Goal: Task Accomplishment & Management: Manage account settings

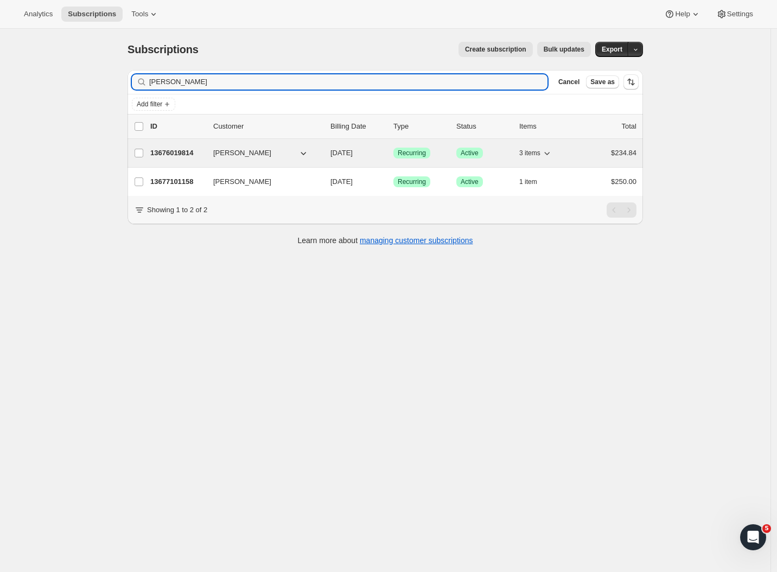
type input "mills"
click at [178, 148] on p "13676019814" at bounding box center [177, 153] width 54 height 11
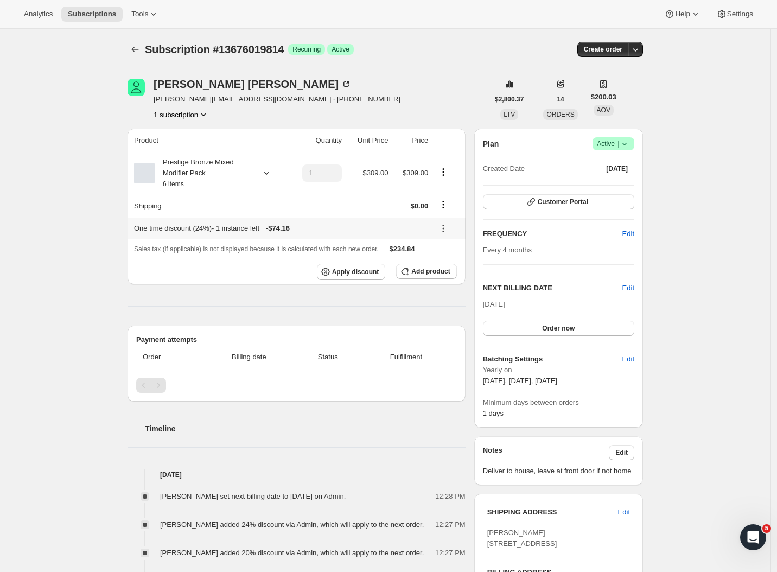
click at [446, 231] on icon at bounding box center [443, 228] width 11 height 11
click at [446, 272] on span "Remove" at bounding box center [450, 270] width 26 height 8
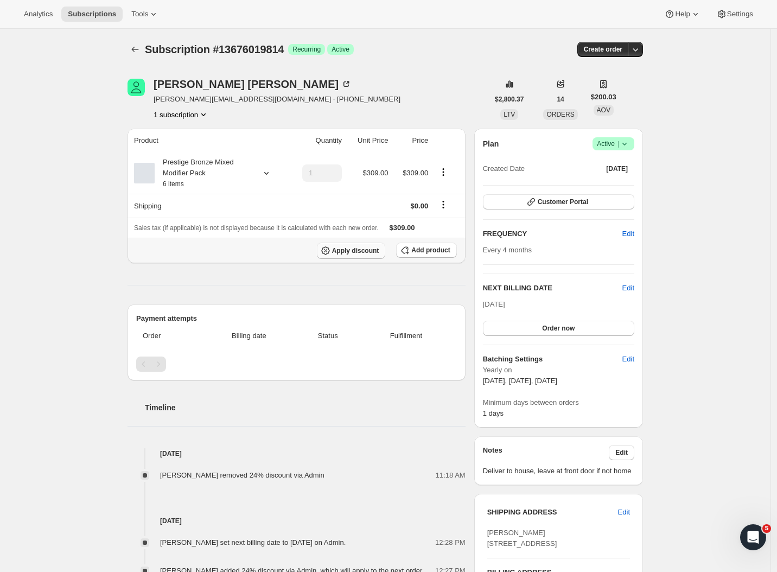
click at [350, 254] on span "Apply discount" at bounding box center [355, 250] width 47 height 9
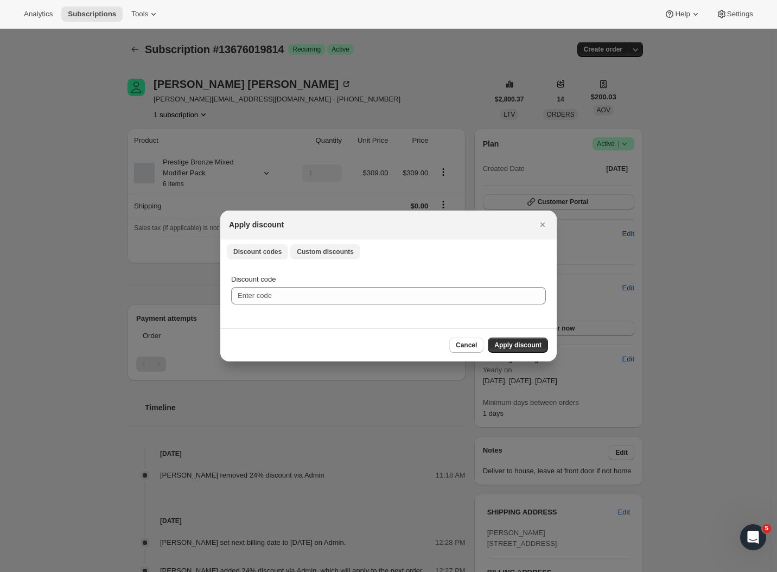
click at [338, 246] on button "Custom discounts" at bounding box center [325, 251] width 70 height 15
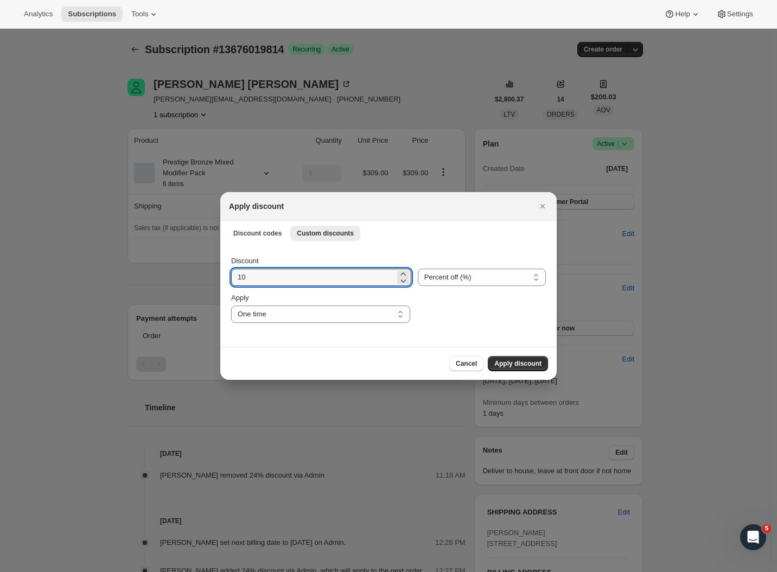
drag, startPoint x: 300, startPoint y: 272, endPoint x: 162, endPoint y: 257, distance: 138.7
type input "24"
drag, startPoint x: 512, startPoint y: 363, endPoint x: 490, endPoint y: 360, distance: 21.8
click at [511, 363] on span "Apply discount" at bounding box center [518, 363] width 47 height 9
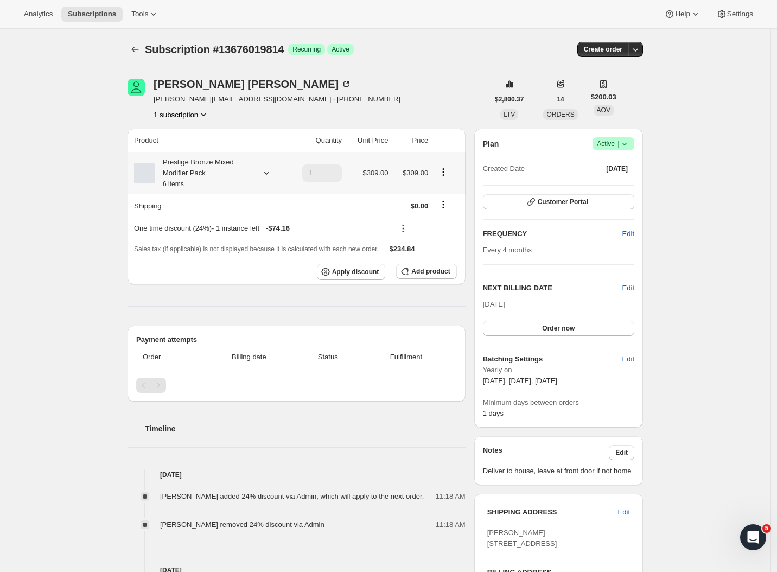
click at [269, 174] on icon at bounding box center [266, 173] width 4 height 3
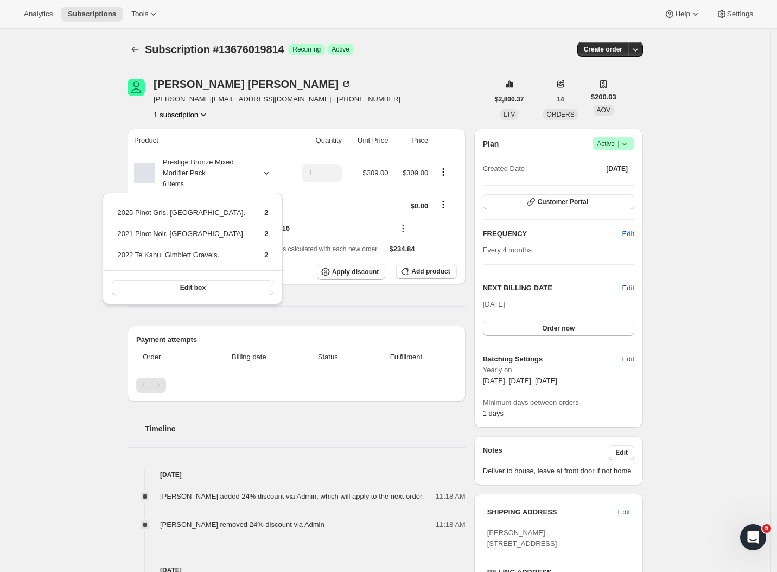
click at [82, 116] on div "Subscription #13676019814. This page is ready Subscription #13676019814 Success…" at bounding box center [385, 523] width 771 height 989
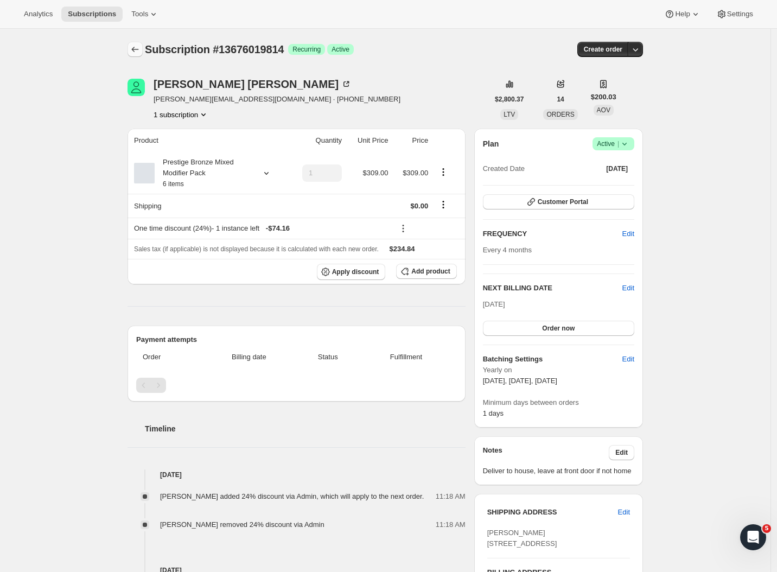
click at [140, 50] on icon "Subscriptions" at bounding box center [135, 49] width 11 height 11
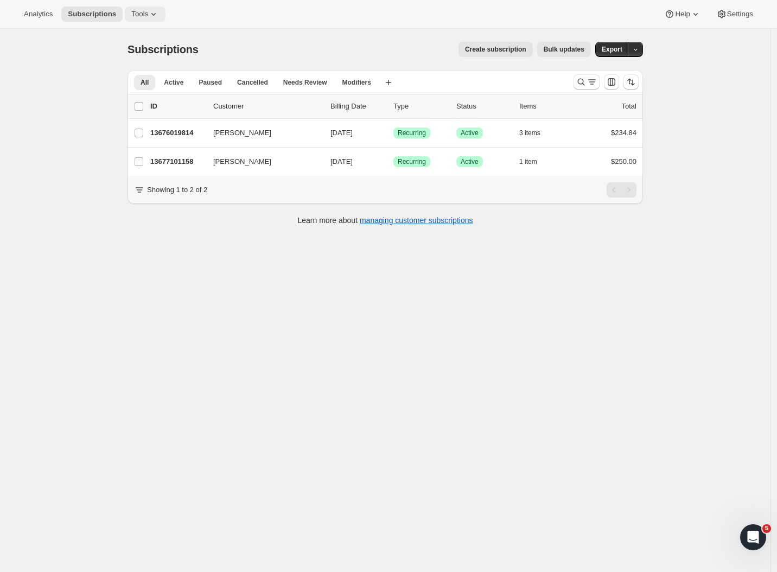
click at [149, 17] on button "Tools" at bounding box center [145, 14] width 41 height 15
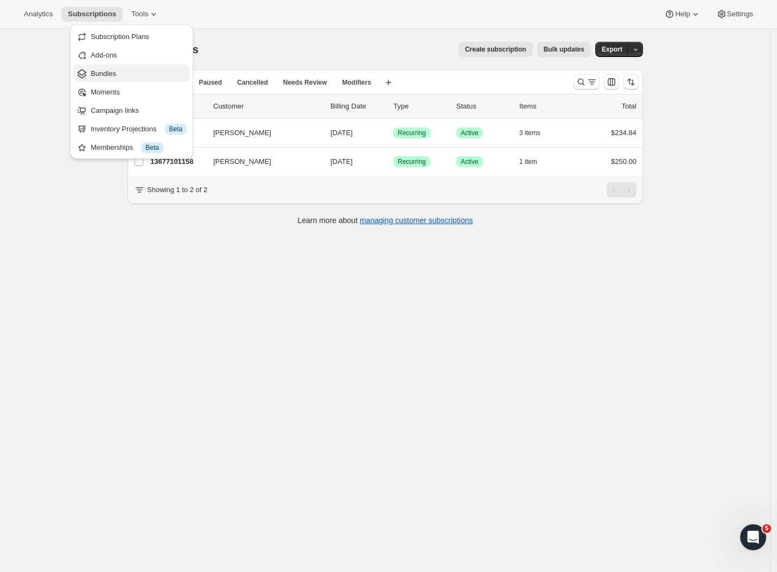
click at [123, 79] on button "Bundles" at bounding box center [131, 73] width 117 height 17
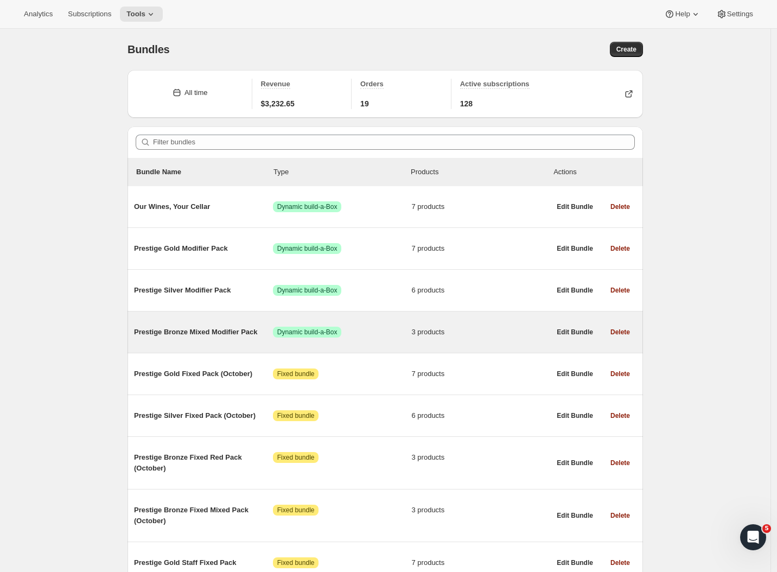
click at [249, 331] on span "Prestige Bronze Mixed Modifier Pack" at bounding box center [203, 332] width 139 height 11
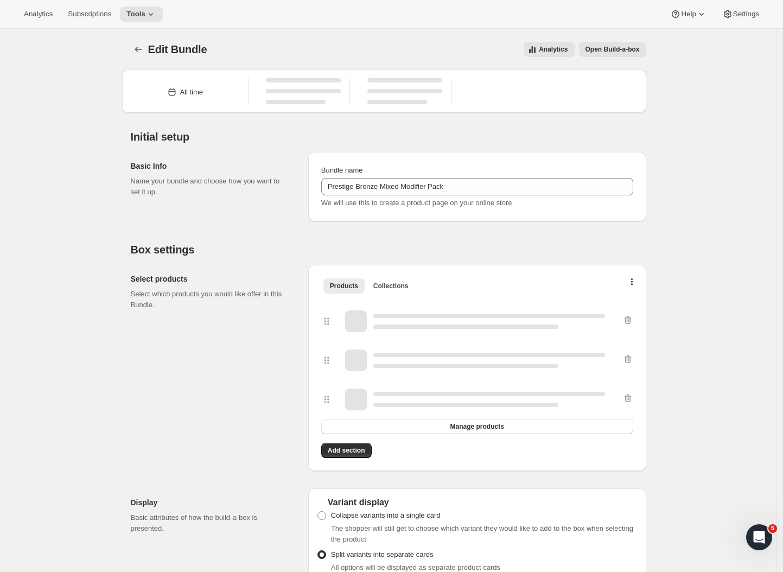
type input "Prestige Bronze Mixed Modifier Pack"
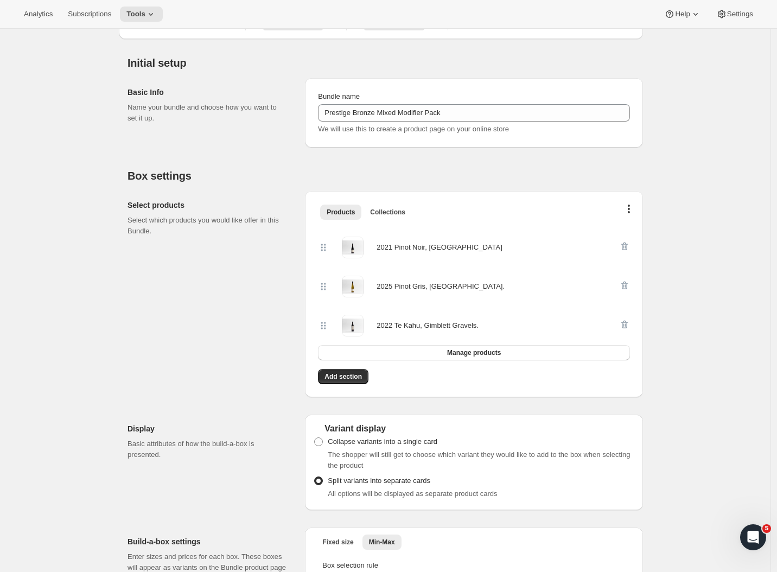
scroll to position [76, 0]
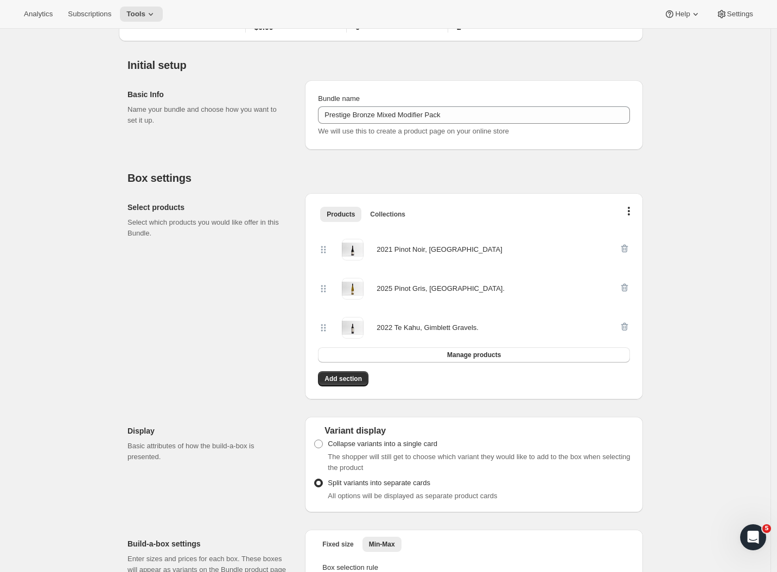
click at [360, 251] on span at bounding box center [353, 250] width 22 height 22
click at [194, 217] on p "Select which products you would like offer in this Bundle." at bounding box center [208, 228] width 160 height 22
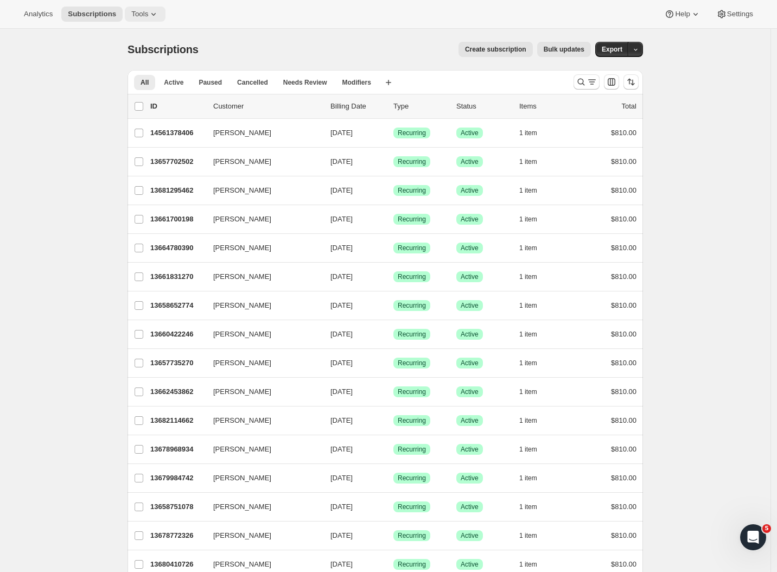
click at [131, 17] on span "Tools" at bounding box center [139, 14] width 17 height 9
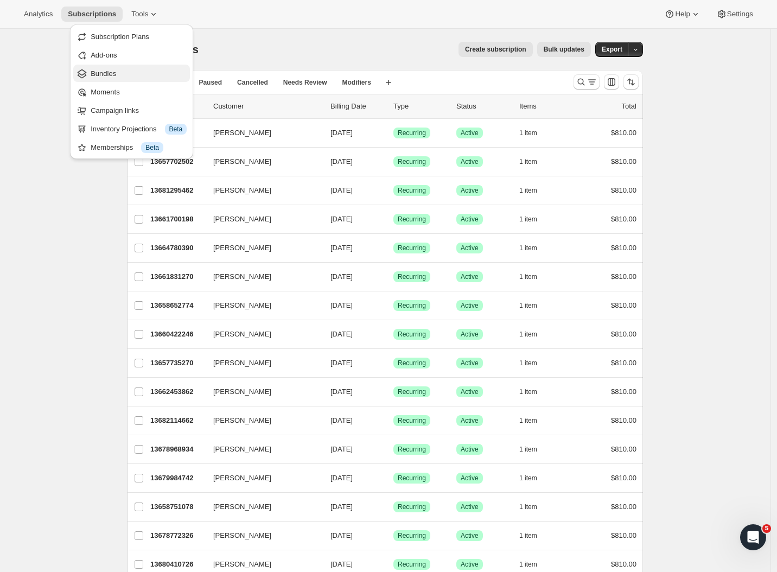
click at [119, 73] on span "Bundles" at bounding box center [139, 73] width 96 height 11
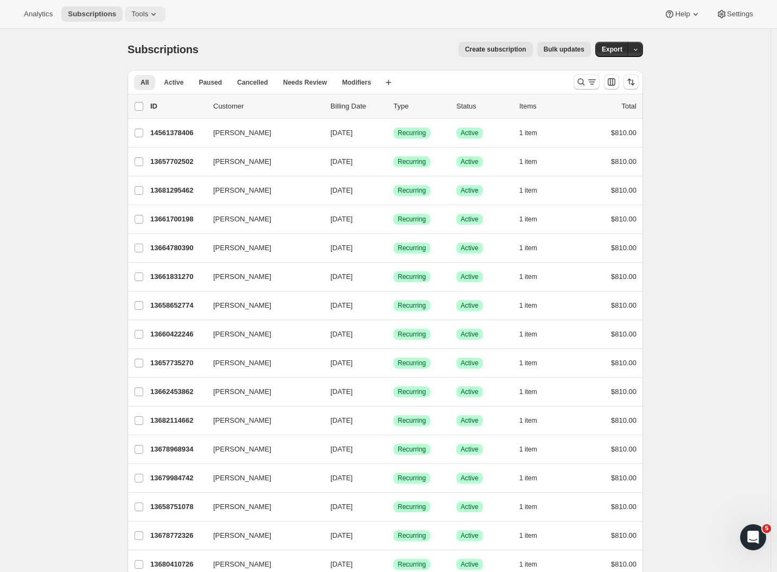
click at [131, 15] on span "Tools" at bounding box center [139, 14] width 17 height 9
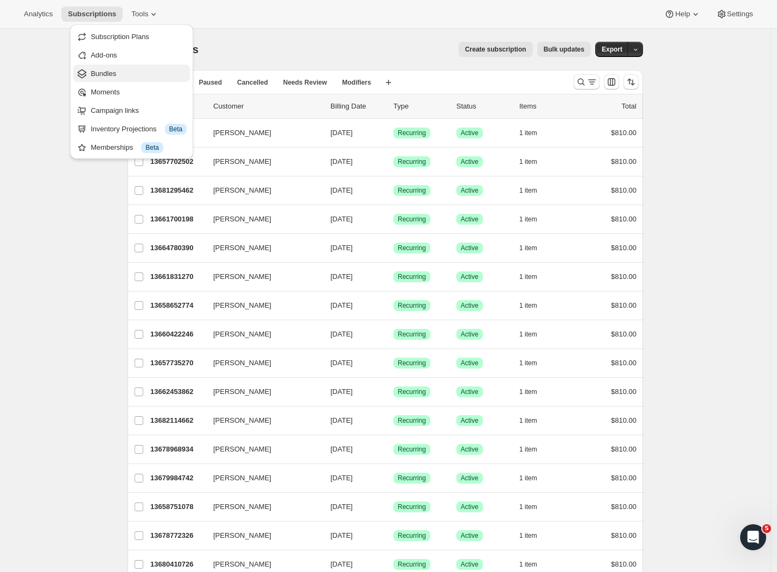
click at [107, 75] on span "Bundles" at bounding box center [104, 73] width 26 height 8
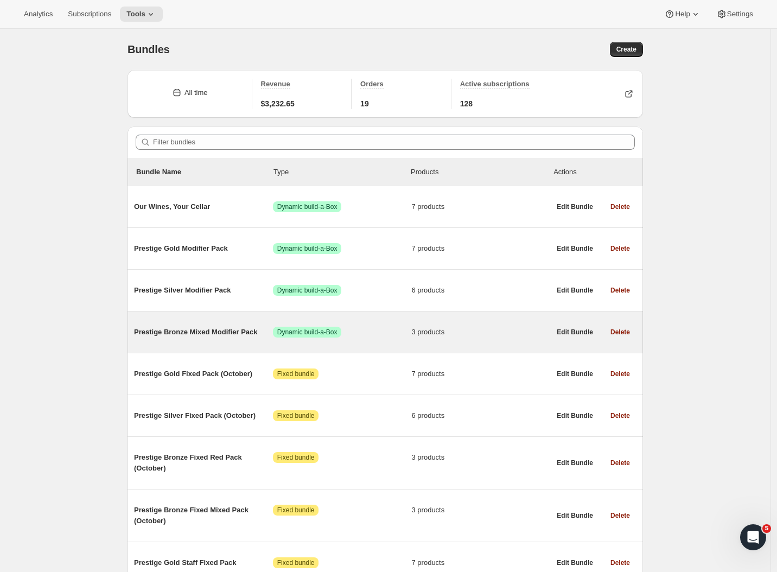
click at [206, 325] on div "Prestige Bronze Mixed Modifier Pack Success Dynamic build-a-Box 3 products" at bounding box center [342, 332] width 416 height 28
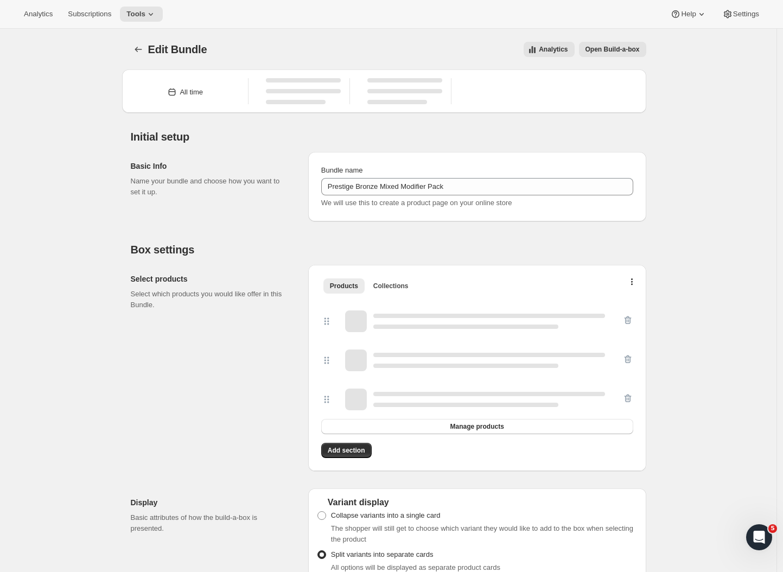
type input "Prestige Bronze Mixed Modifier Pack"
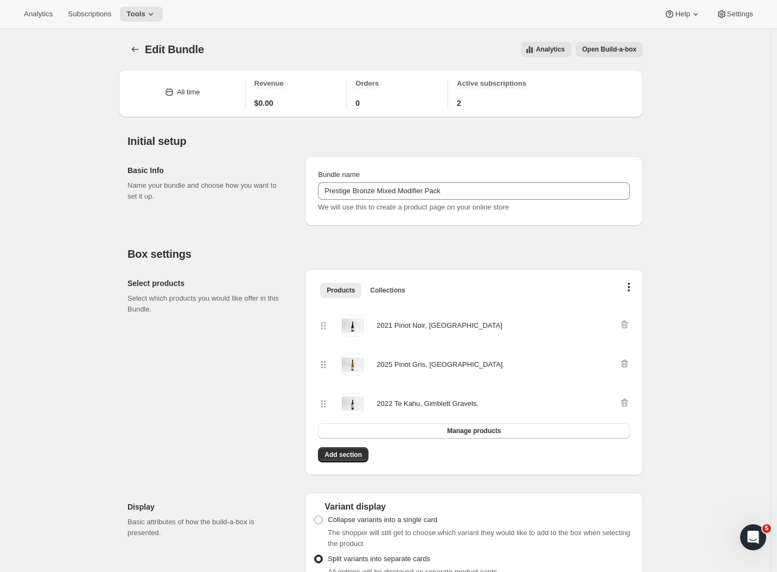
click at [135, 49] on icon "Bundles" at bounding box center [135, 49] width 11 height 11
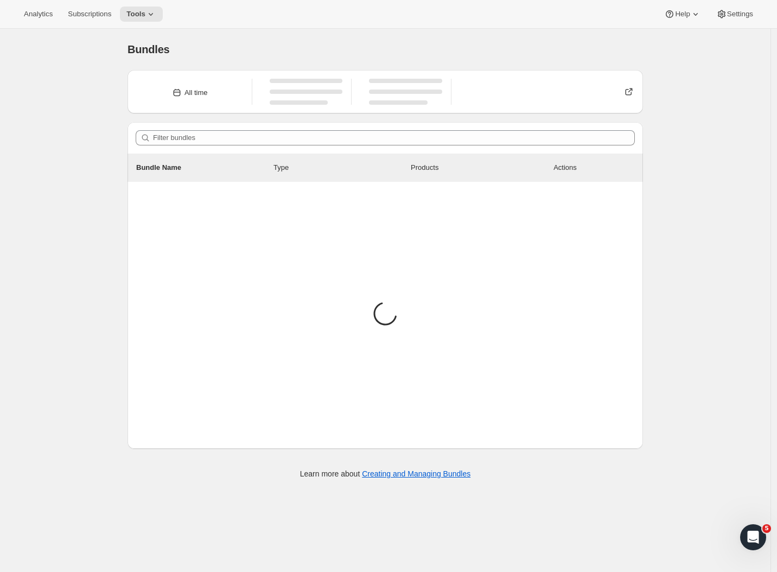
click at [70, 85] on div "Bundles. This page is ready Bundles All time Filter bundles Bundle Name Type Pr…" at bounding box center [385, 315] width 771 height 572
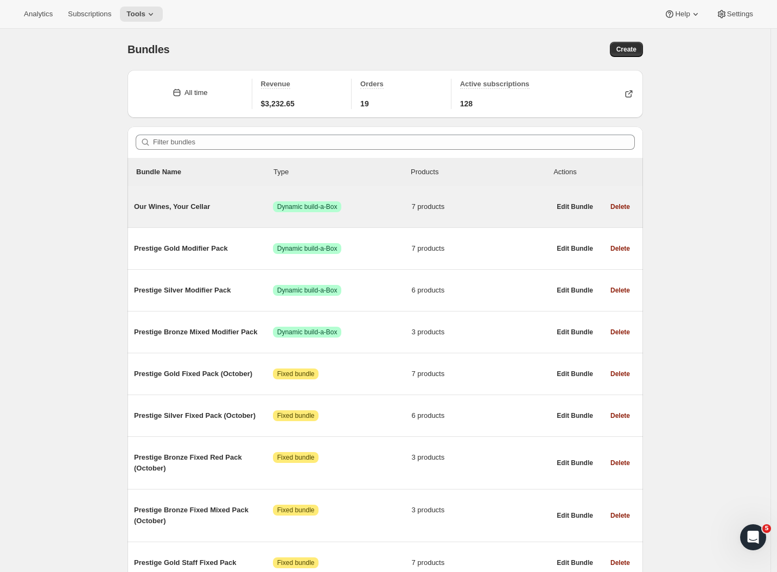
click at [195, 207] on span "Our Wines, Your Cellar" at bounding box center [203, 206] width 139 height 11
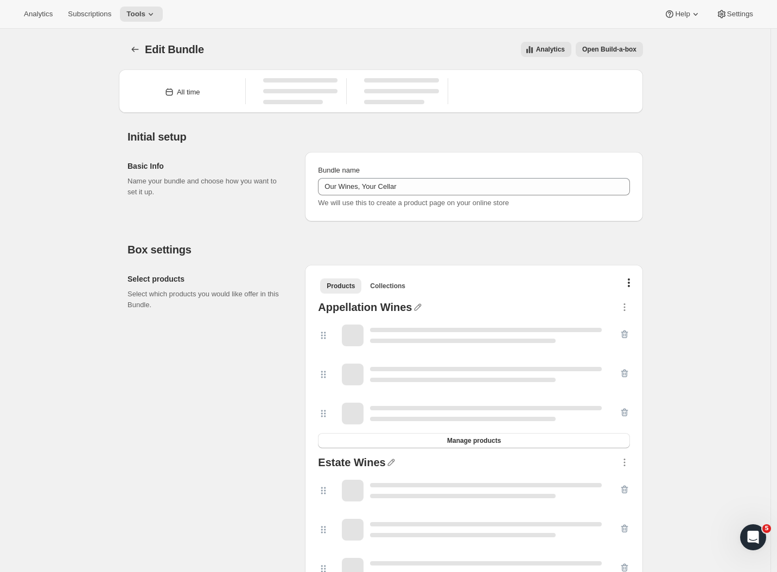
type input "Our Wines, Your Cellar"
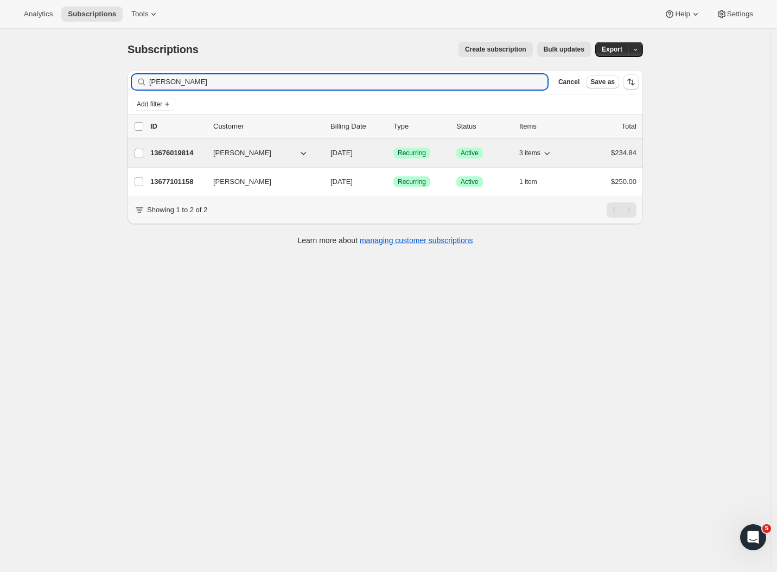
type input "[PERSON_NAME]"
click at [187, 154] on p "13676019814" at bounding box center [177, 153] width 54 height 11
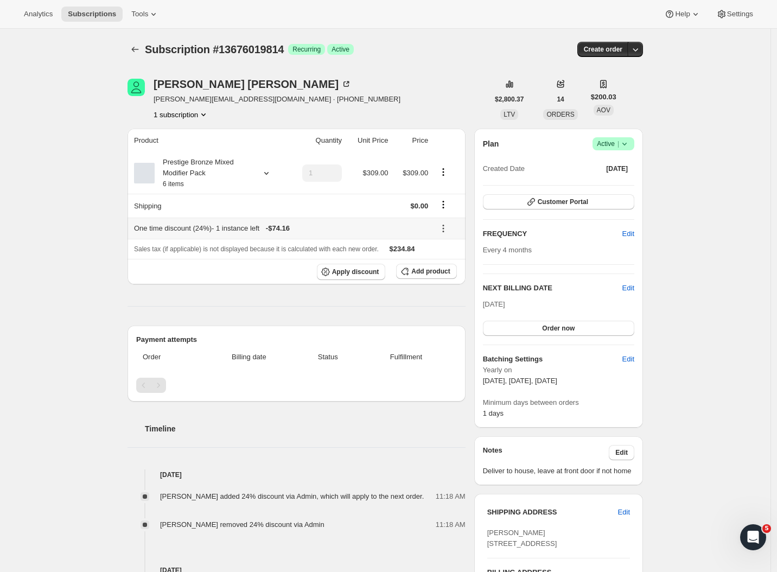
click at [449, 229] on icon at bounding box center [443, 228] width 11 height 11
click at [439, 248] on span "Edit" at bounding box center [443, 252] width 12 height 8
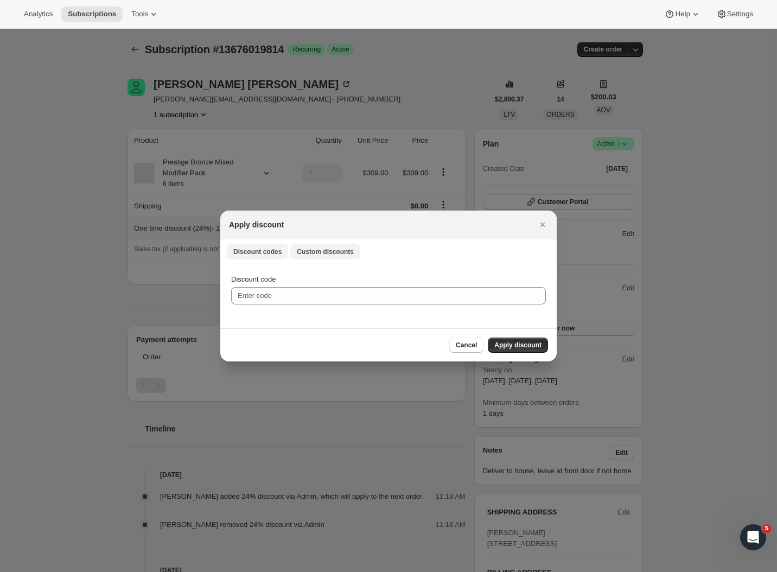
click at [324, 254] on span "Custom discounts" at bounding box center [325, 252] width 57 height 9
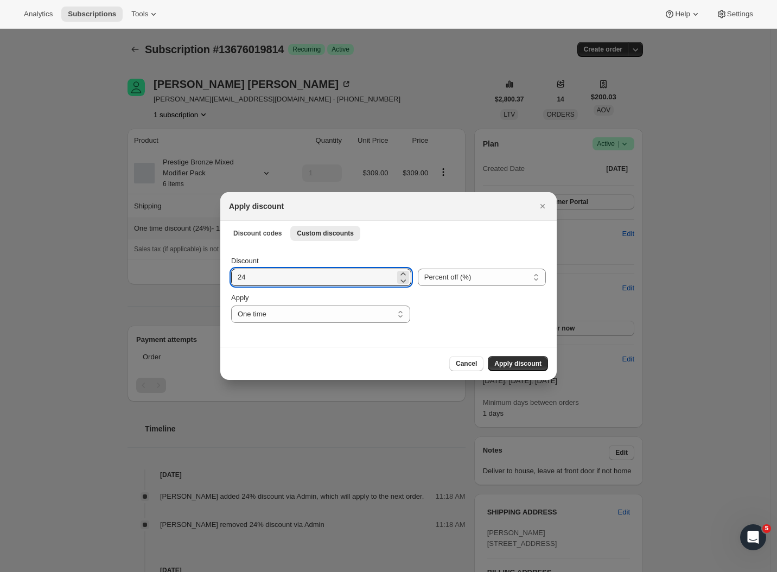
drag, startPoint x: 262, startPoint y: 272, endPoint x: 176, endPoint y: 278, distance: 86.0
type input "25"
click at [533, 368] on span "Apply discount" at bounding box center [518, 363] width 47 height 9
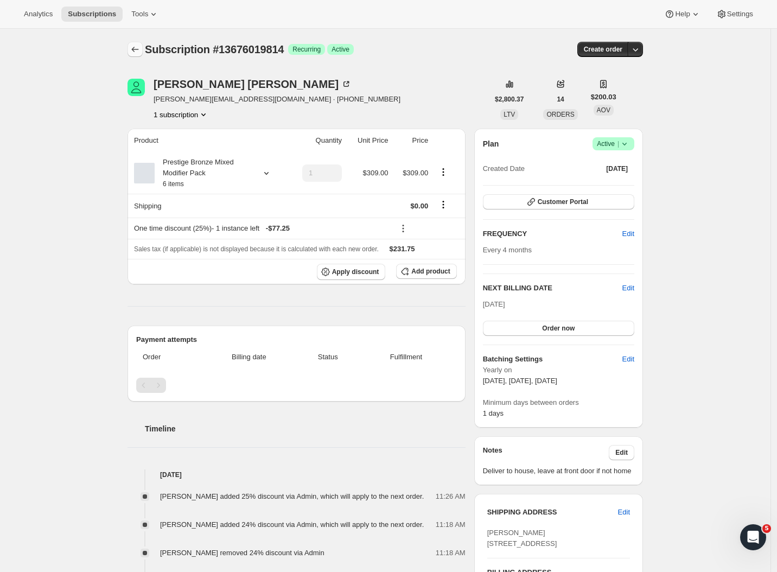
click at [138, 52] on icon "Subscriptions" at bounding box center [135, 49] width 11 height 11
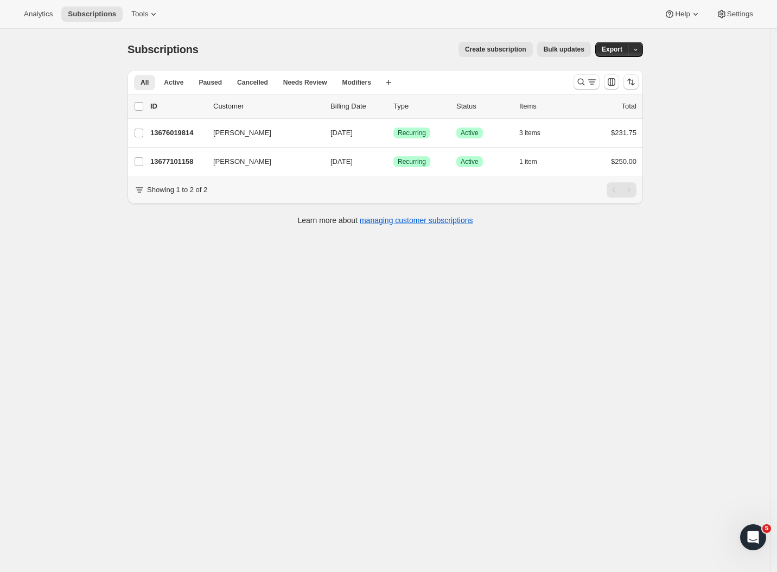
click at [509, 54] on button "Create subscription" at bounding box center [496, 49] width 74 height 15
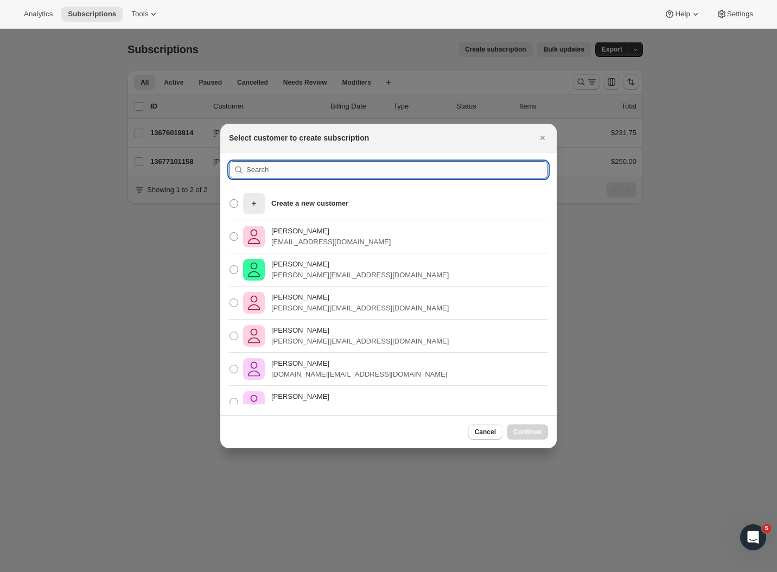
click at [284, 163] on input ":rh4:" at bounding box center [397, 169] width 302 height 17
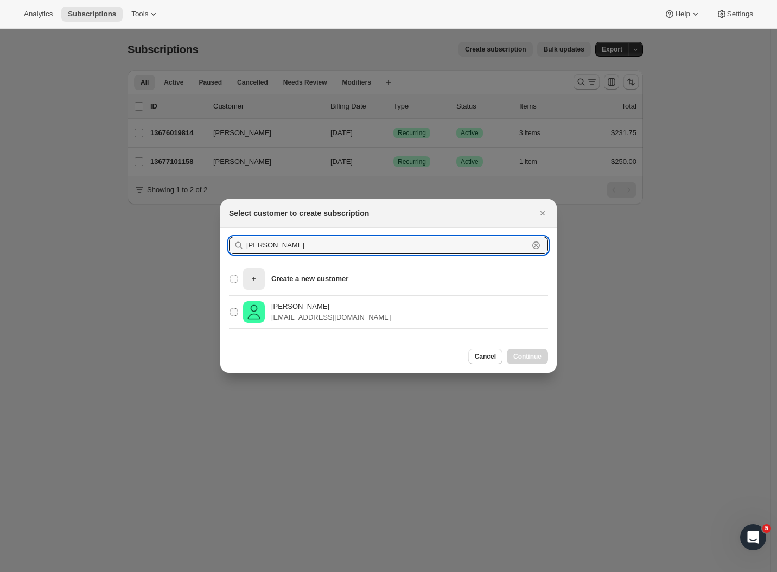
type input "Ben Humph"
click at [237, 314] on span ":rh4:" at bounding box center [234, 312] width 9 height 9
click at [230, 308] on input "Ben Humphrey Benjameshumphrey@gmail.com" at bounding box center [230, 308] width 1 height 1
radio input "true"
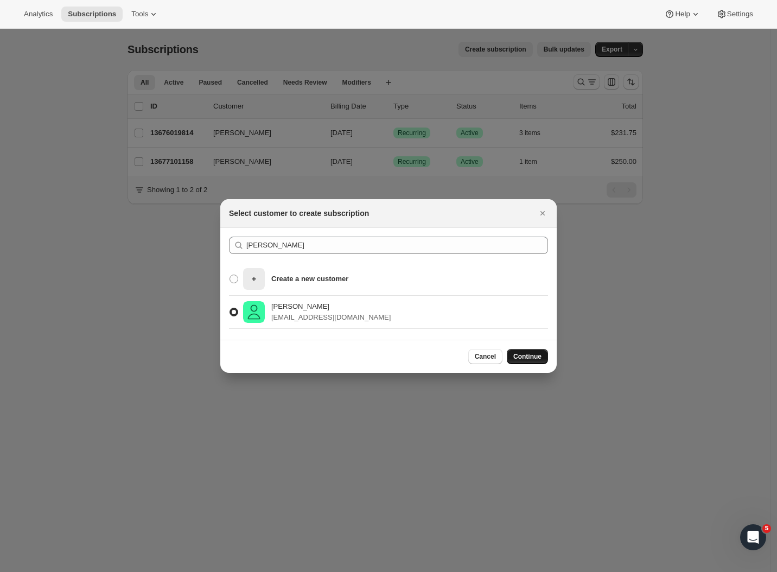
click at [525, 355] on span "Continue" at bounding box center [528, 356] width 28 height 9
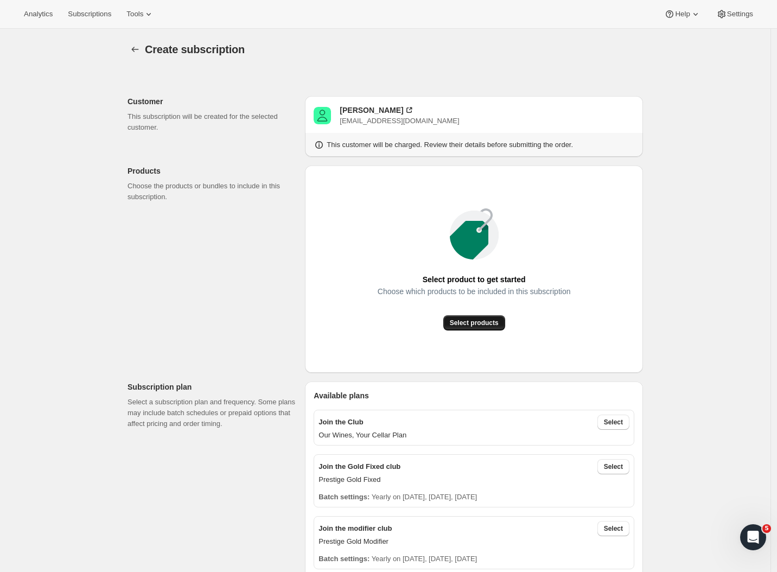
click at [493, 321] on span "Select products" at bounding box center [474, 323] width 49 height 9
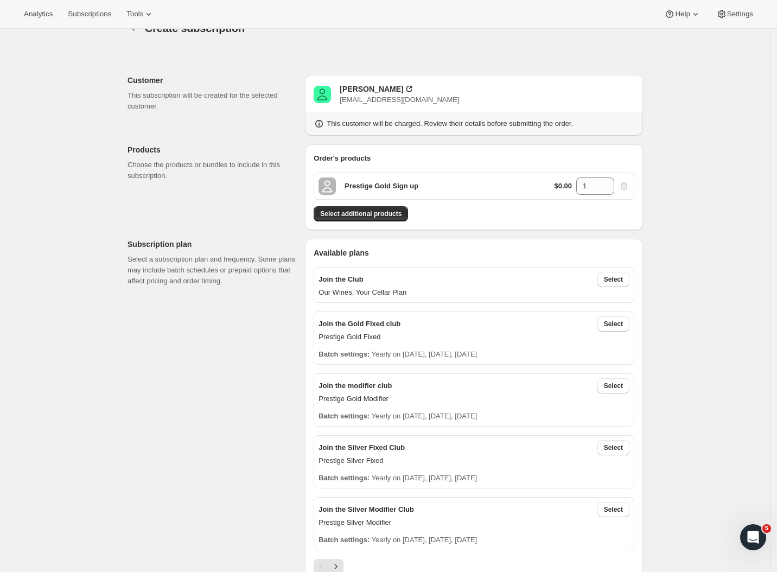
scroll to position [62, 0]
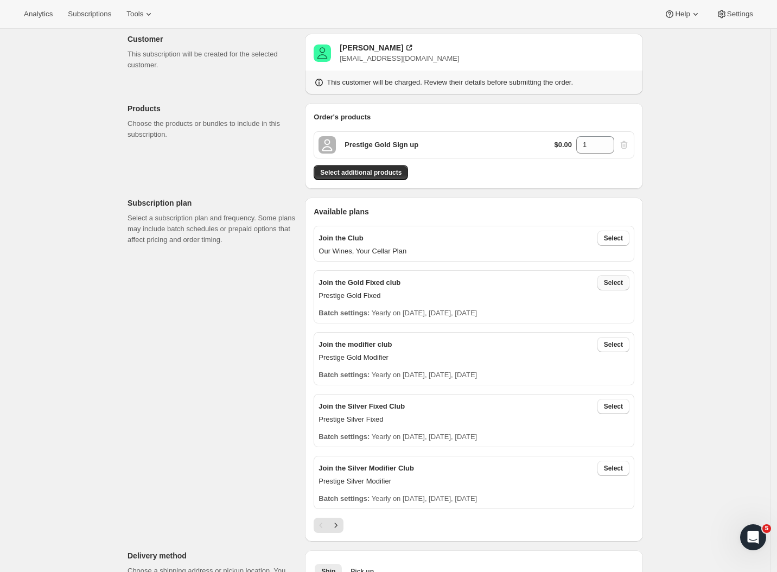
click at [620, 286] on span "Select" at bounding box center [613, 282] width 19 height 9
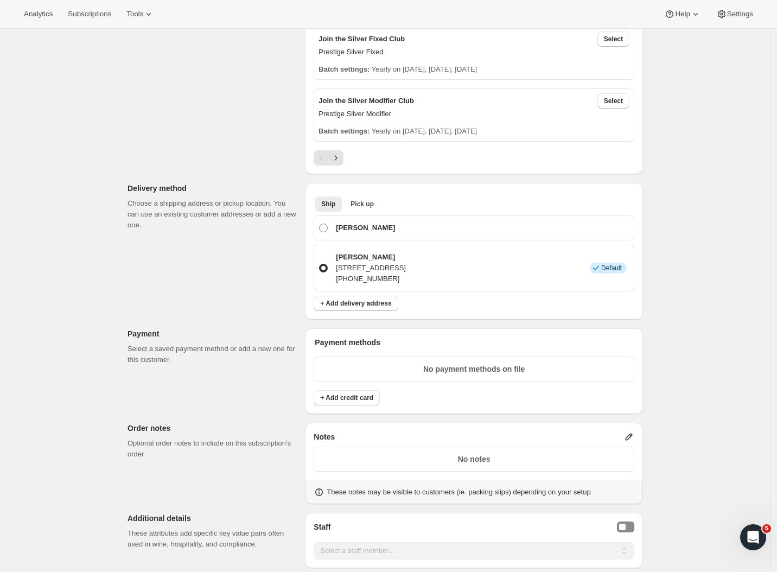
scroll to position [704, 0]
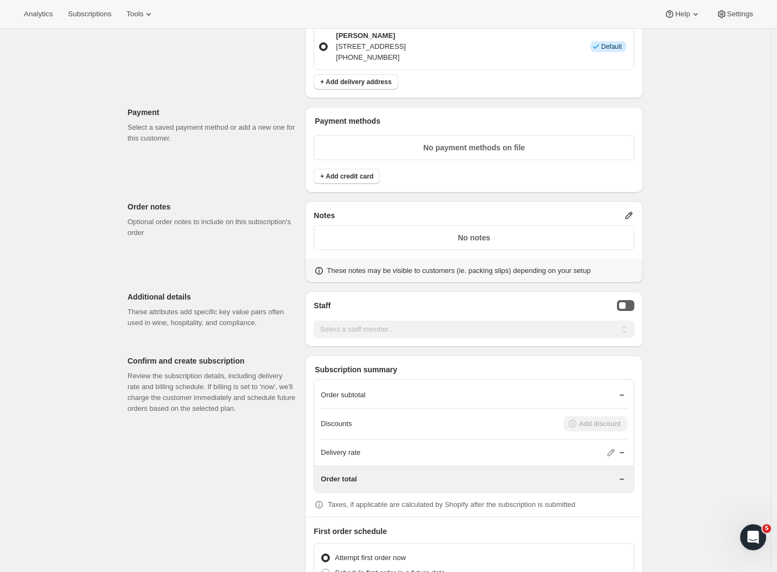
click at [625, 302] on div "Staff Selector" at bounding box center [622, 305] width 7 height 7
select select "associate-0"
click at [249, 357] on p "Confirm and create subscription" at bounding box center [212, 361] width 169 height 11
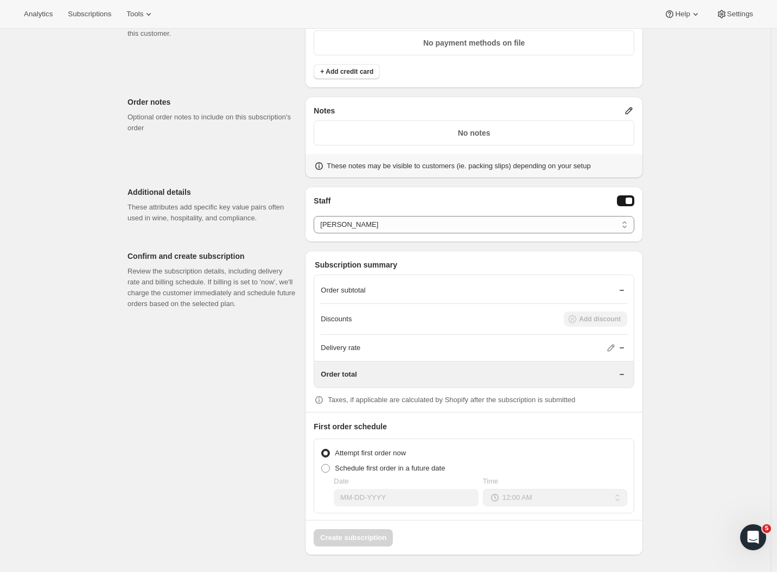
click at [329, 454] on span at bounding box center [325, 453] width 9 height 9
click at [322, 449] on input "Attempt first order now" at bounding box center [321, 449] width 1 height 1
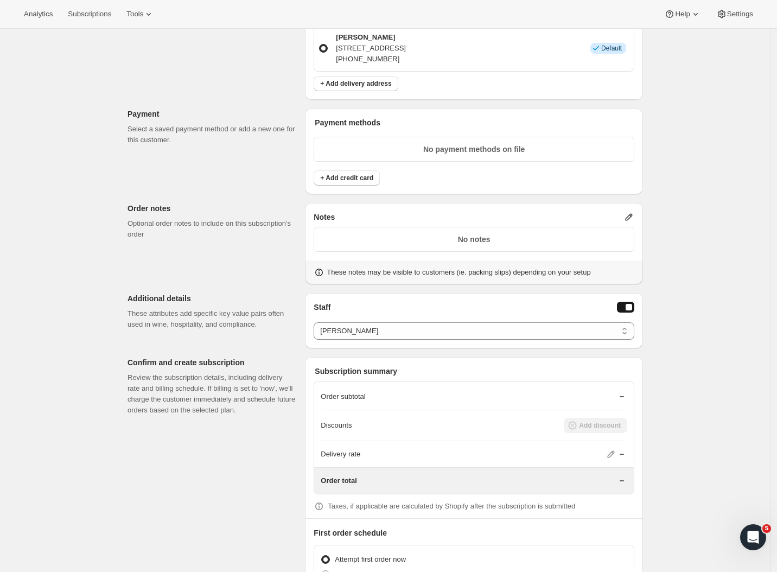
scroll to position [597, 0]
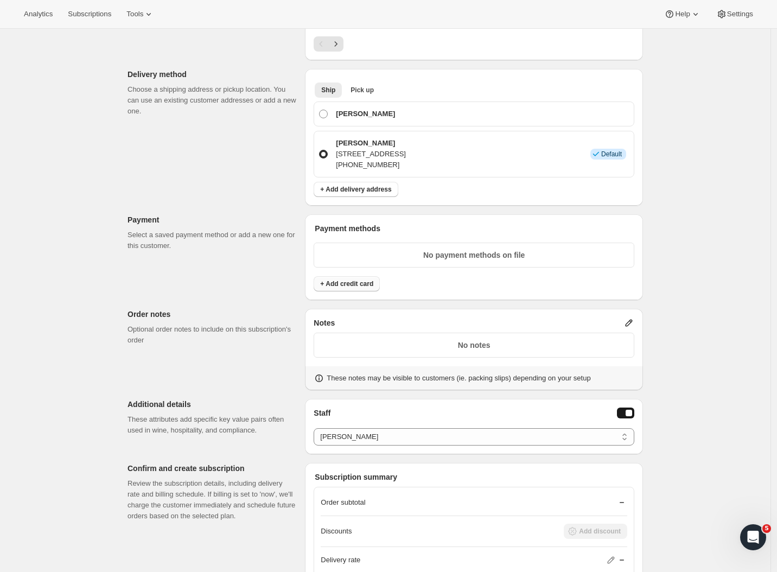
click at [359, 286] on span "+ Add credit card" at bounding box center [346, 284] width 53 height 9
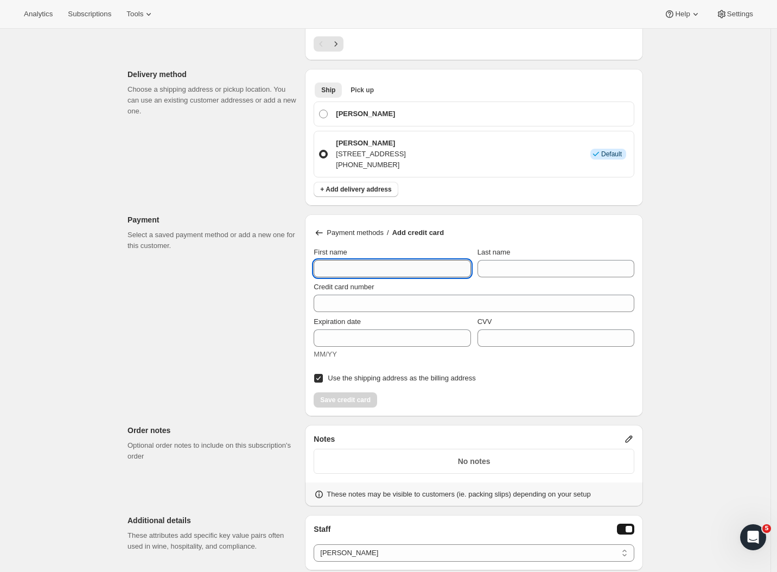
click at [409, 267] on input "First name" at bounding box center [392, 268] width 157 height 17
click at [332, 274] on input "First name" at bounding box center [392, 268] width 157 height 17
paste input "Ben"
type input "Ben"
click at [492, 266] on input "Last name" at bounding box center [556, 268] width 157 height 17
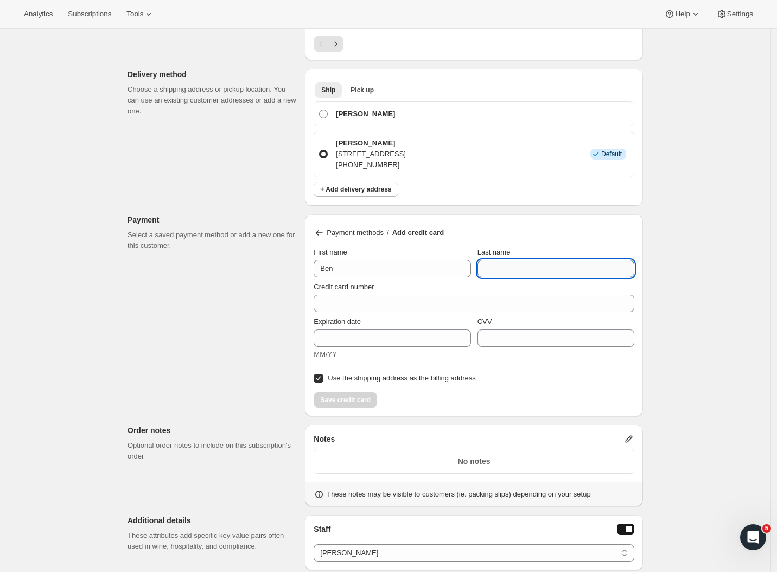
paste input "Humphrey"
type input "Humphrey"
click at [711, 273] on div "Create subscription. This page is ready Create subscription Customer This subsc…" at bounding box center [385, 166] width 771 height 1469
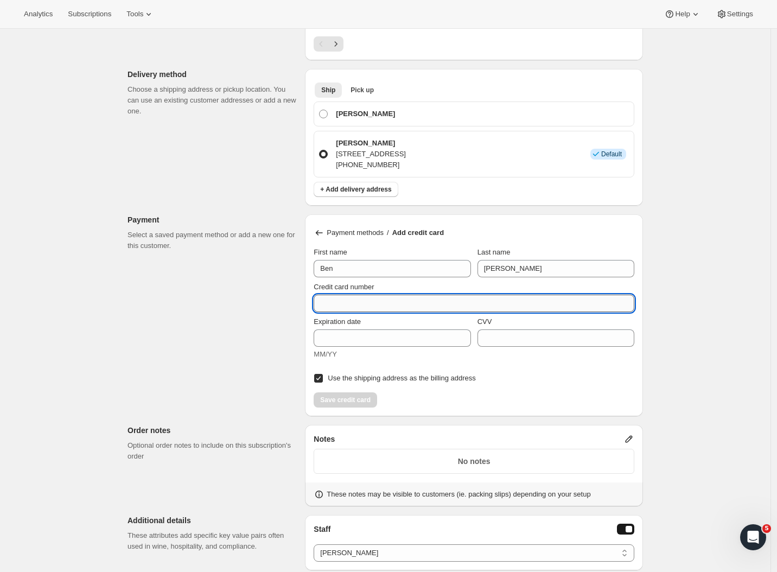
click at [393, 309] on input "Credit card number" at bounding box center [470, 303] width 312 height 17
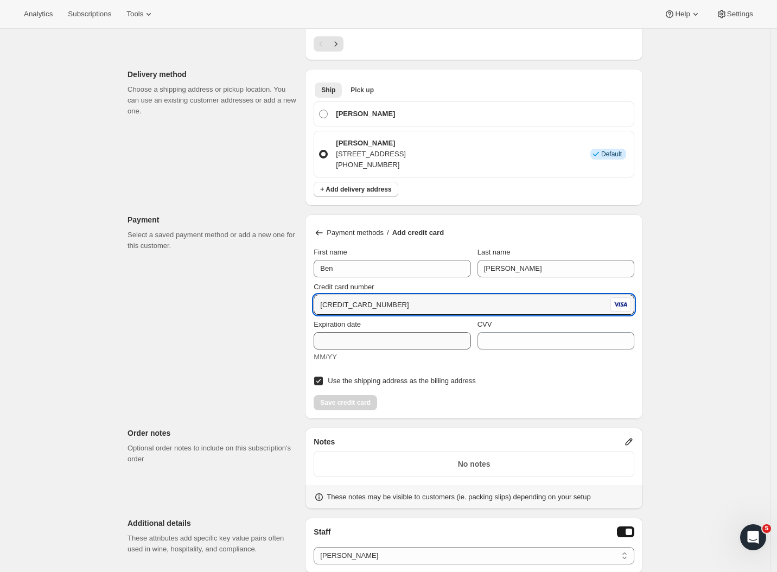
type input "4835 6104 6581 2765"
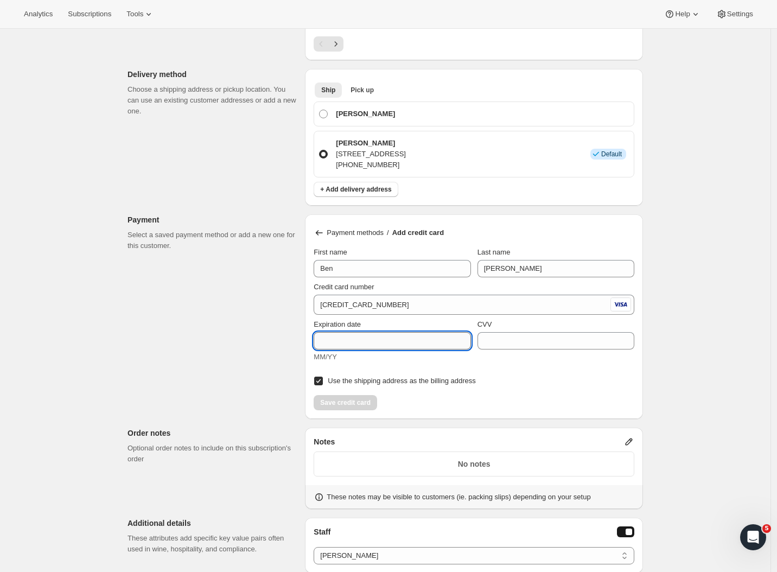
click at [334, 341] on input "Expiration date" at bounding box center [392, 340] width 157 height 17
click at [331, 343] on input "0129" at bounding box center [392, 340] width 157 height 17
type input "01/29"
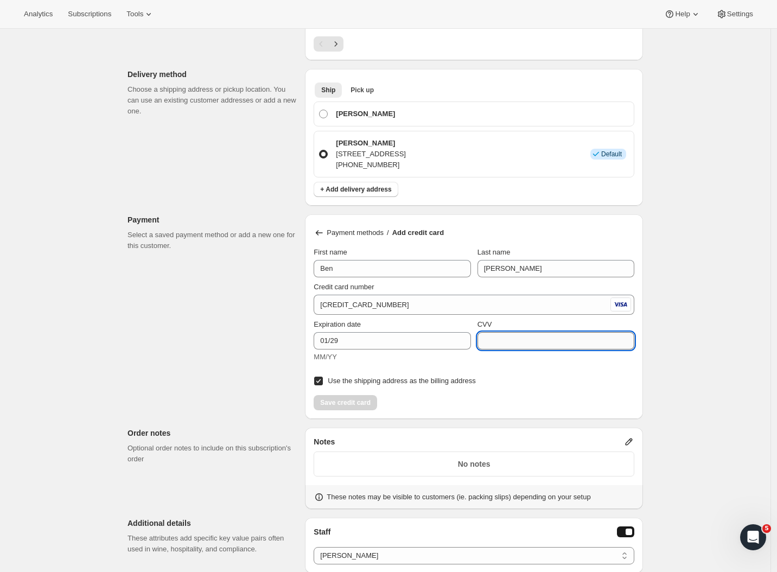
click at [507, 336] on input "CVV" at bounding box center [556, 340] width 157 height 17
type input "546"
click at [338, 403] on span "Save credit card" at bounding box center [345, 402] width 50 height 9
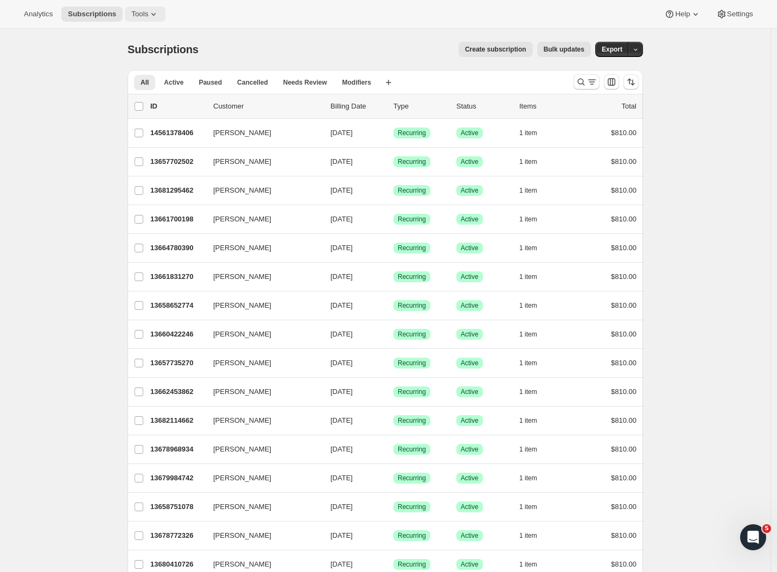
click at [131, 15] on span "Tools" at bounding box center [139, 14] width 17 height 9
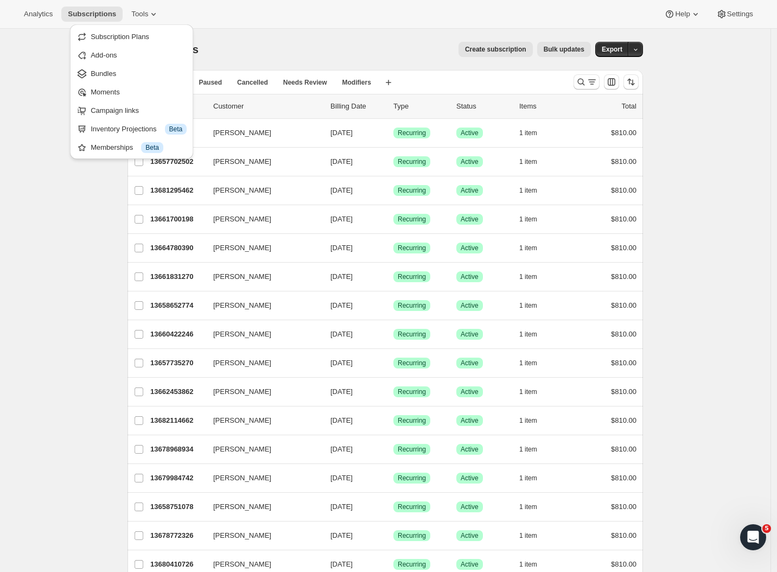
click at [111, 77] on span "Bundles" at bounding box center [104, 73] width 26 height 8
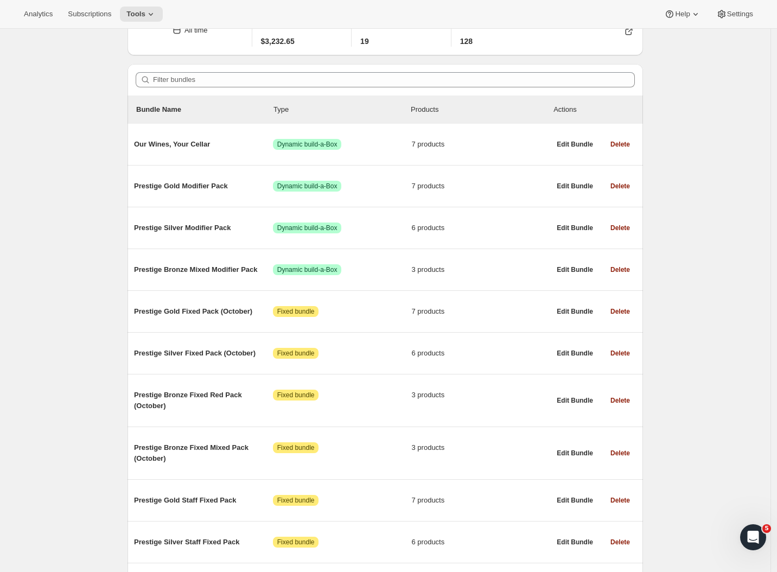
scroll to position [111, 0]
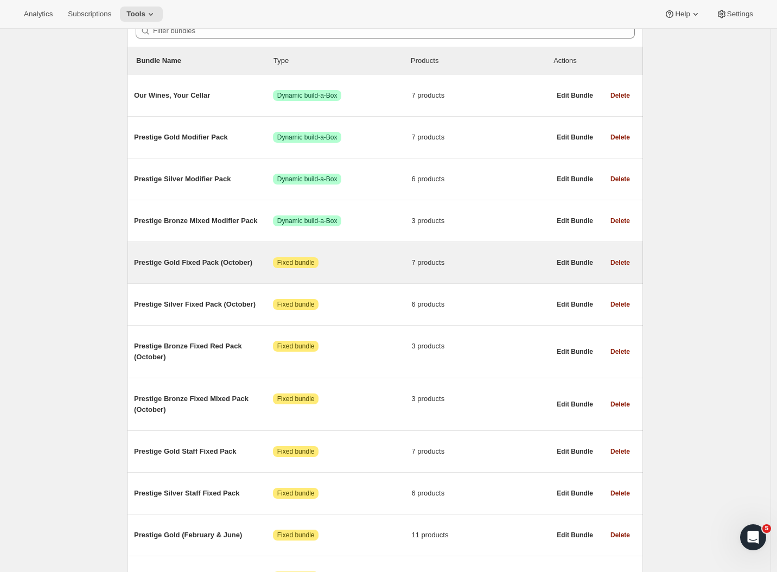
click at [208, 263] on span "Prestige Gold Fixed Pack (October)" at bounding box center [203, 262] width 139 height 11
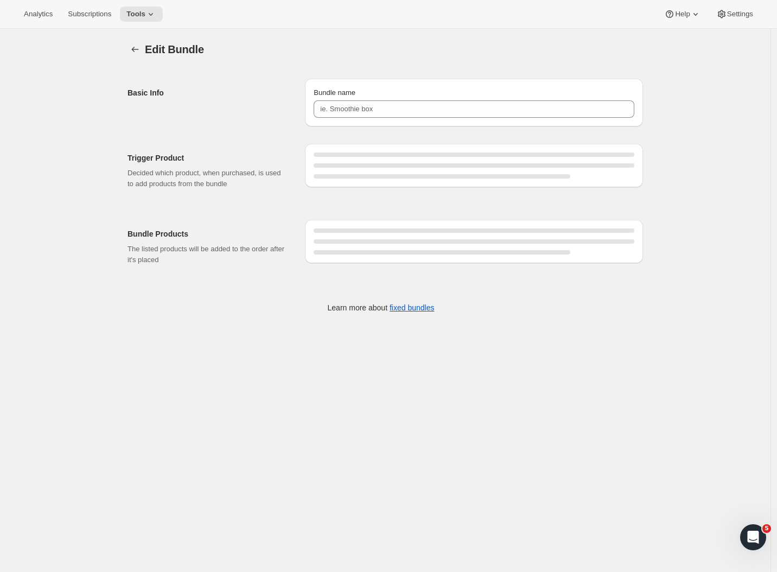
type input "Prestige Gold Fixed Pack (October)"
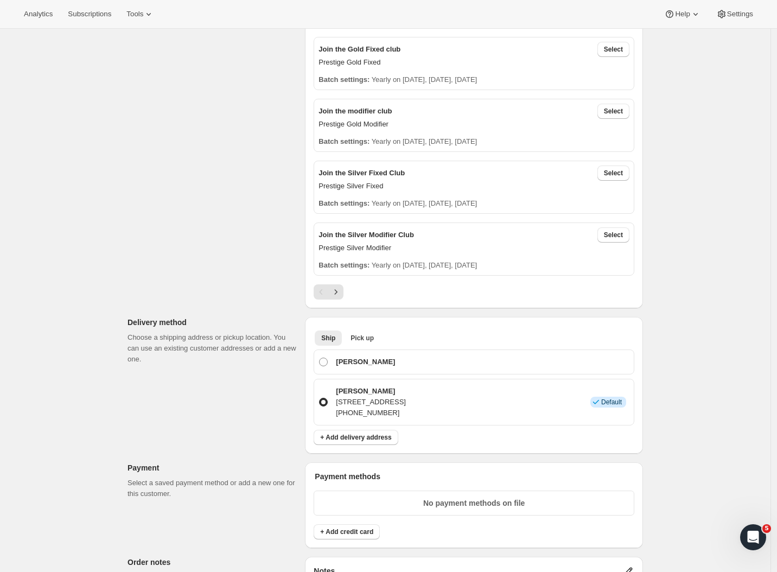
scroll to position [43, 0]
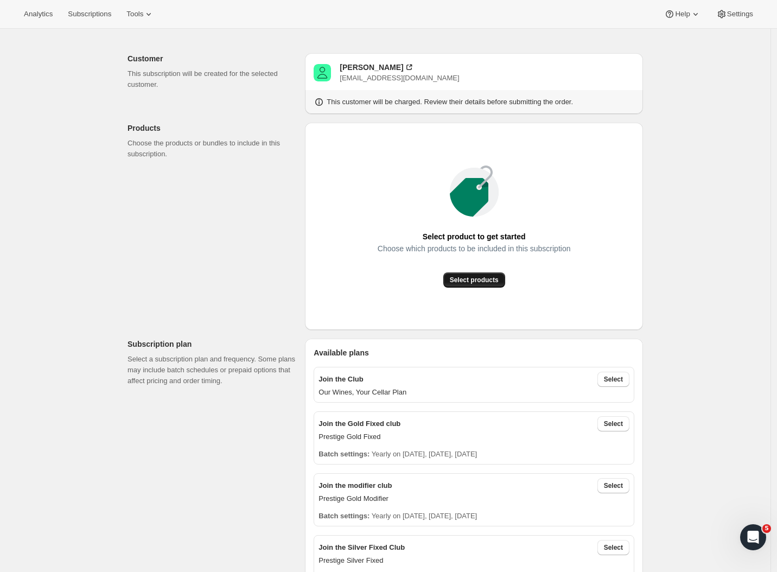
click at [477, 276] on span "Select products" at bounding box center [474, 280] width 49 height 9
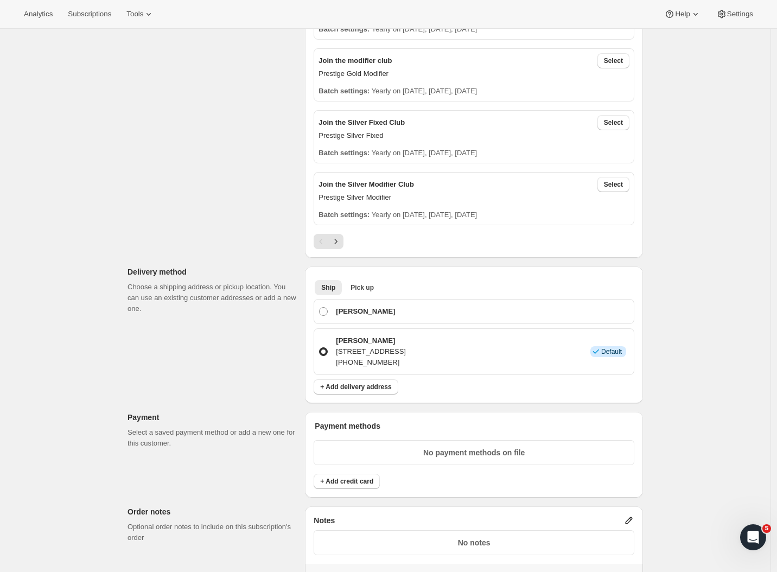
scroll to position [147, 0]
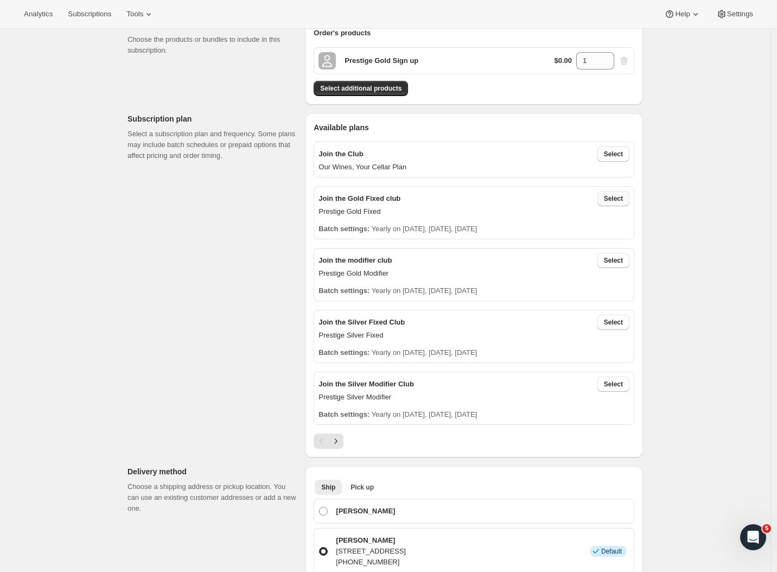
click at [611, 201] on span "Select" at bounding box center [613, 198] width 19 height 9
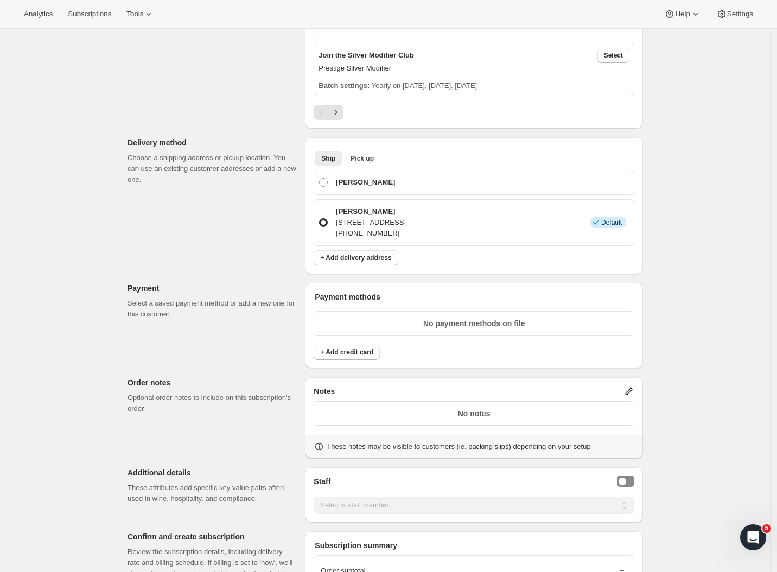
scroll to position [687, 0]
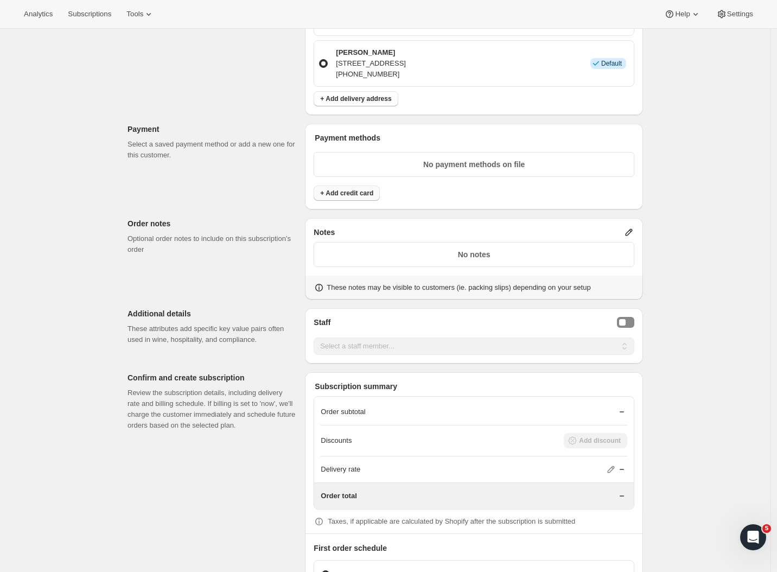
click at [357, 193] on span "+ Add credit card" at bounding box center [346, 193] width 53 height 9
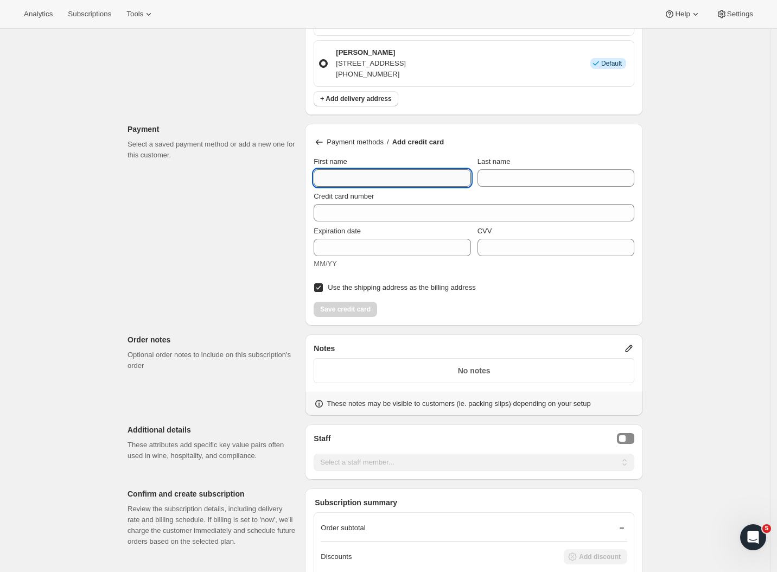
click at [376, 180] on input "First name" at bounding box center [392, 177] width 157 height 17
click at [317, 137] on icon at bounding box center [319, 142] width 11 height 11
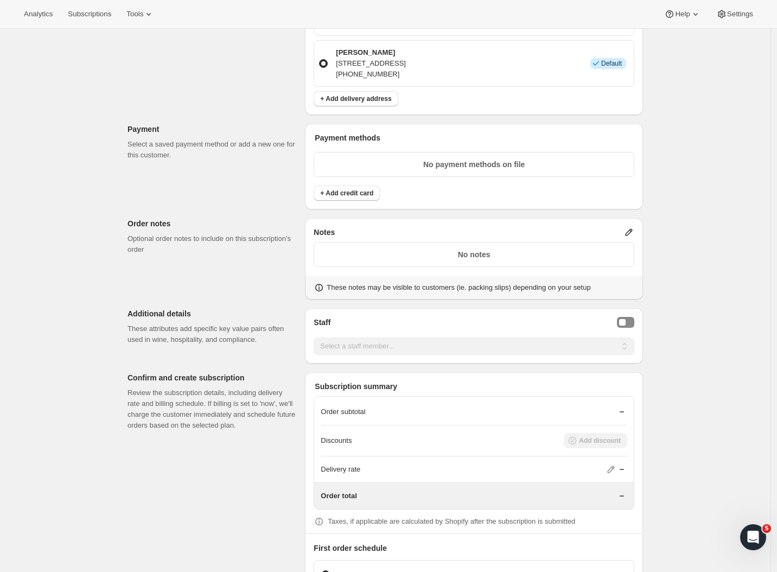
click at [320, 140] on p "Payment methods" at bounding box center [475, 137] width 320 height 11
click at [343, 202] on div "Payment methods No payment methods on file + Add credit card" at bounding box center [474, 167] width 338 height 86
click at [344, 198] on button "+ Add credit card" at bounding box center [347, 193] width 66 height 15
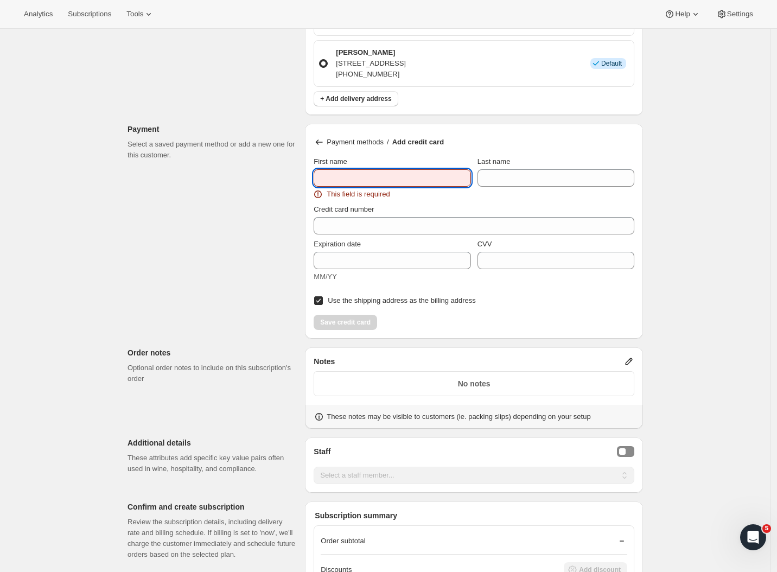
click at [351, 178] on input "First name" at bounding box center [392, 177] width 157 height 17
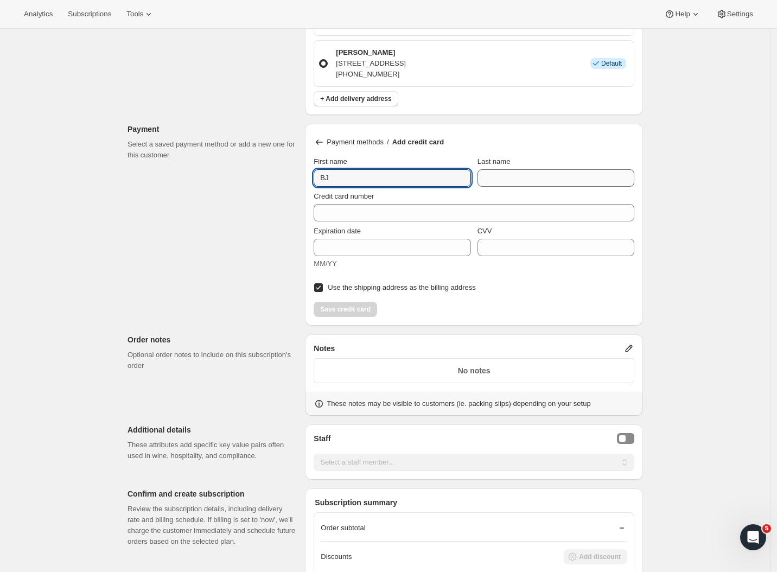
type input "BJ"
click at [498, 178] on input "Last name" at bounding box center [556, 177] width 157 height 17
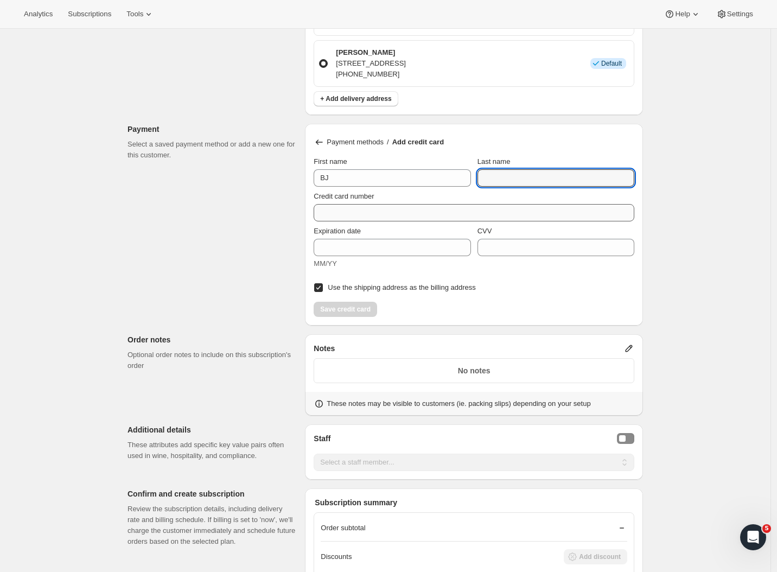
paste input "[PERSON_NAME]"
type input "[PERSON_NAME]"
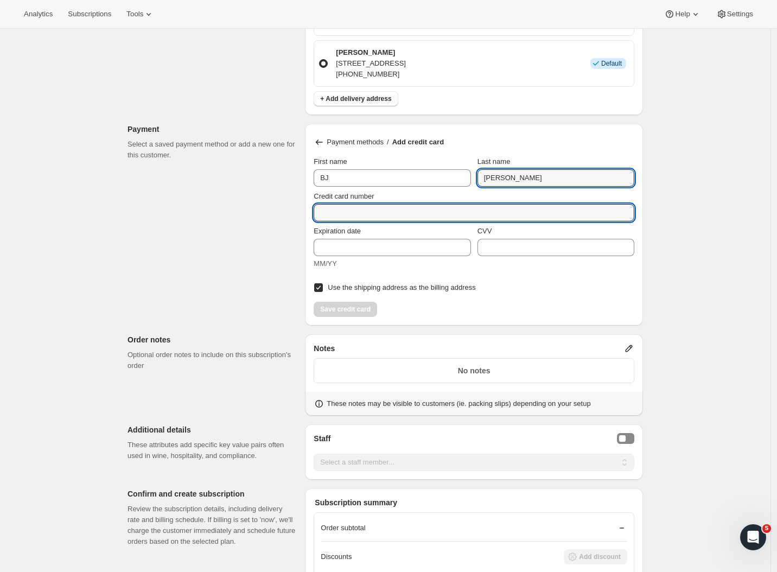
click at [358, 215] on input "Credit card number" at bounding box center [470, 212] width 312 height 17
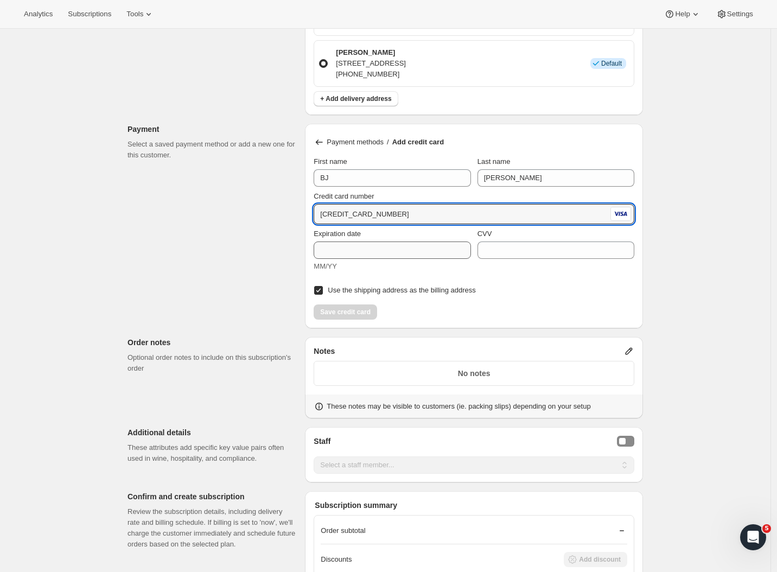
type input "[CREDIT_CARD_NUMBER]"
click at [350, 254] on input "Expiration date" at bounding box center [392, 250] width 157 height 17
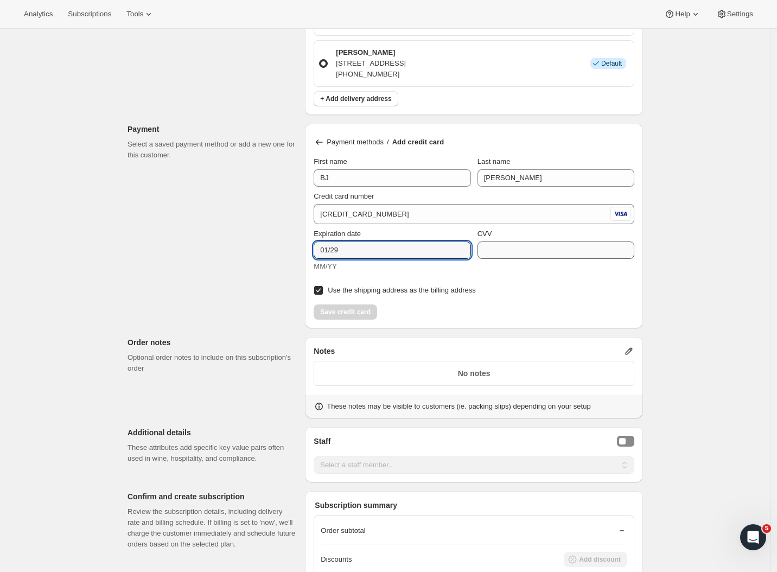
type input "01/29"
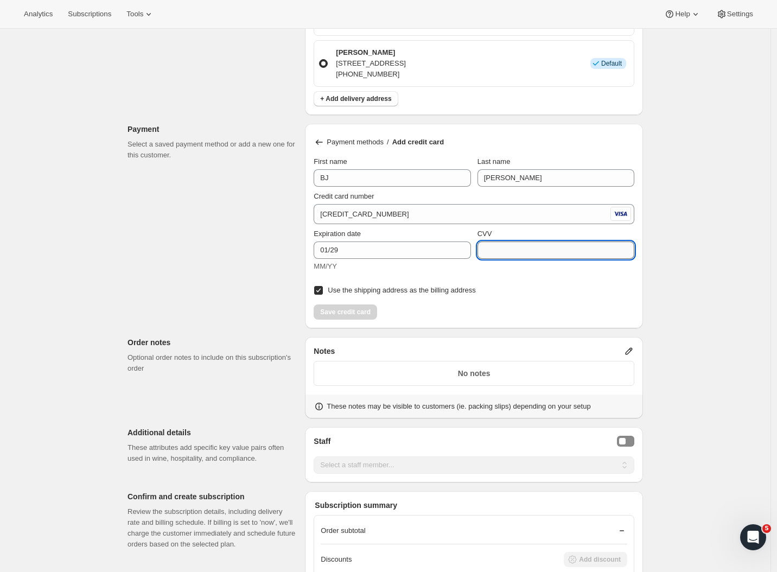
click at [525, 249] on input "CVV" at bounding box center [556, 250] width 157 height 17
type input "546"
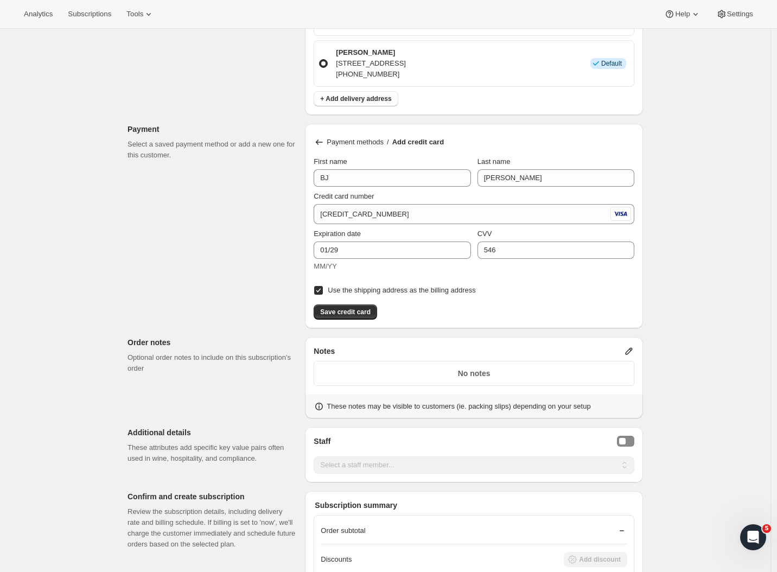
click at [717, 256] on div "Create subscription. This page is ready Create subscription Customer This subsc…" at bounding box center [385, 78] width 771 height 1472
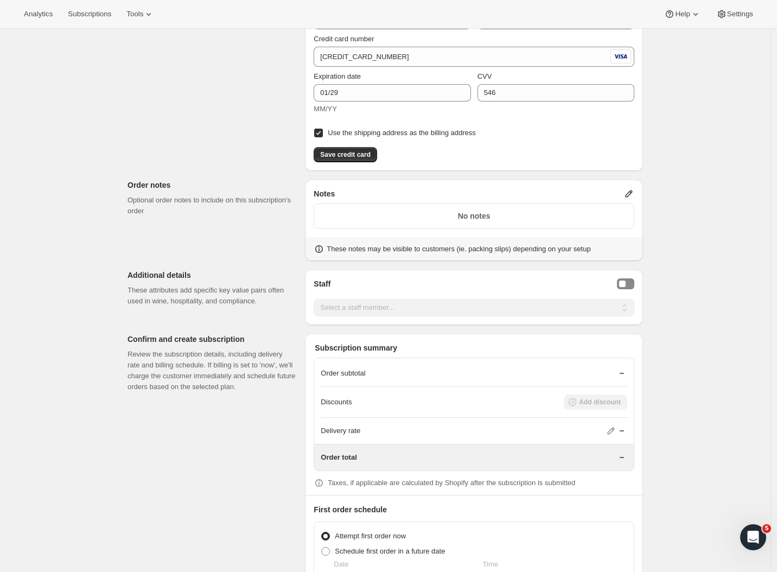
scroll to position [740, 0]
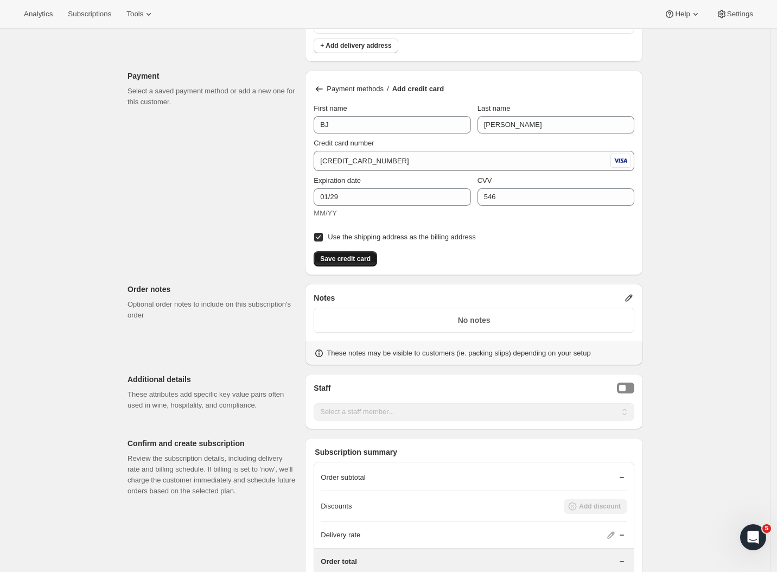
click at [328, 259] on span "Save credit card" at bounding box center [345, 259] width 50 height 9
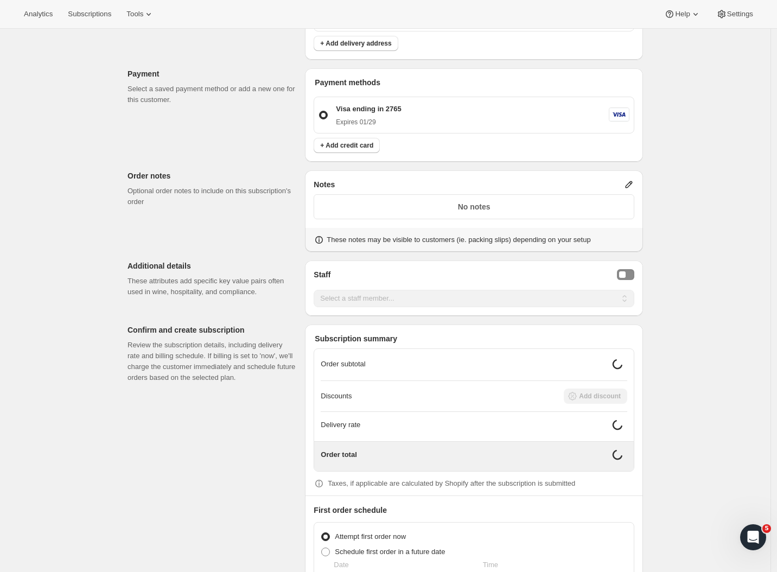
scroll to position [759, 0]
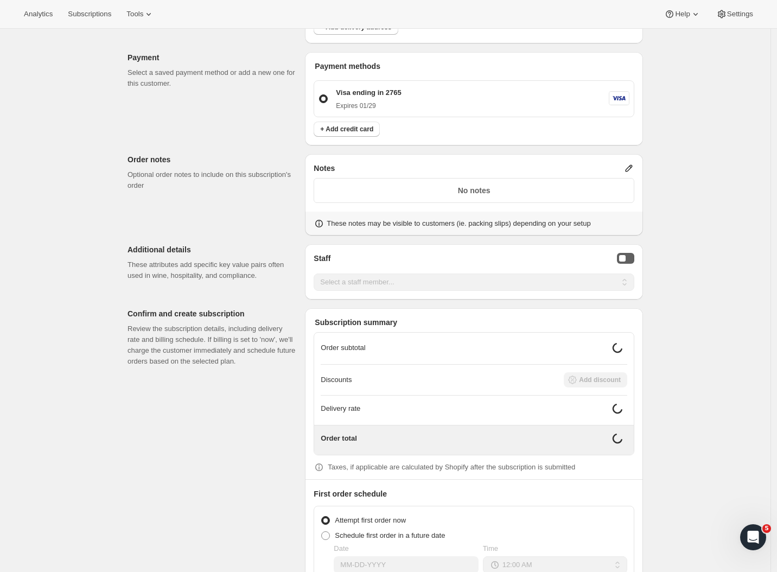
click at [635, 259] on button "Staff Selector" at bounding box center [625, 258] width 17 height 11
select select "associate-0"
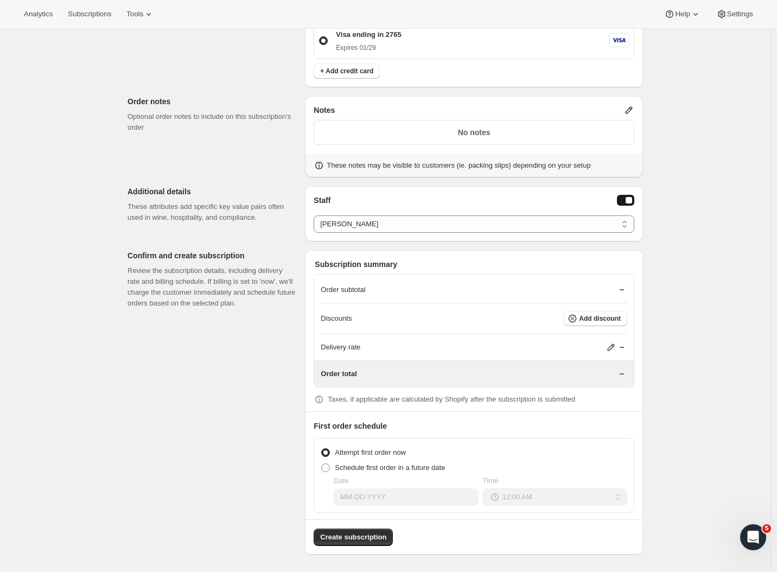
scroll to position [816, 0]
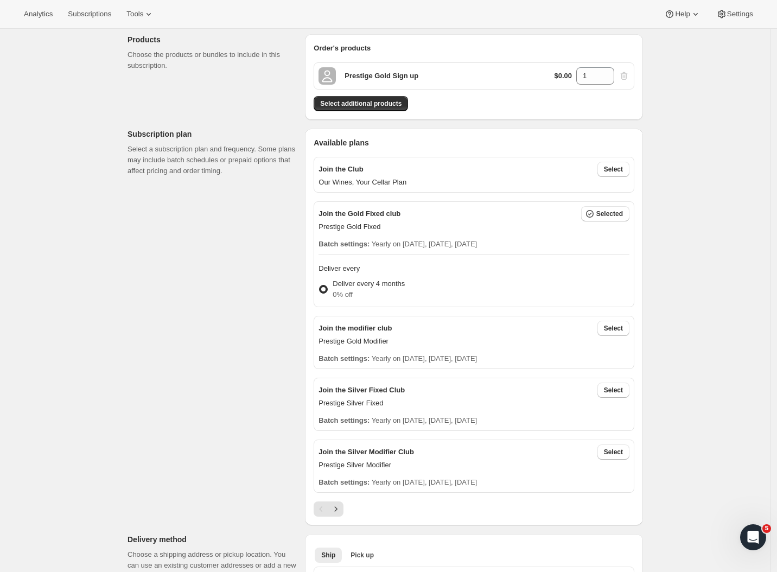
scroll to position [0, 0]
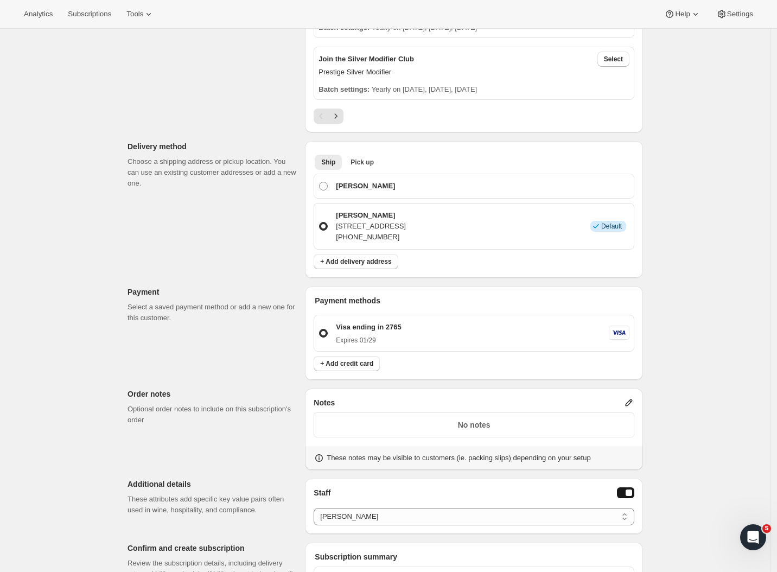
scroll to position [816, 0]
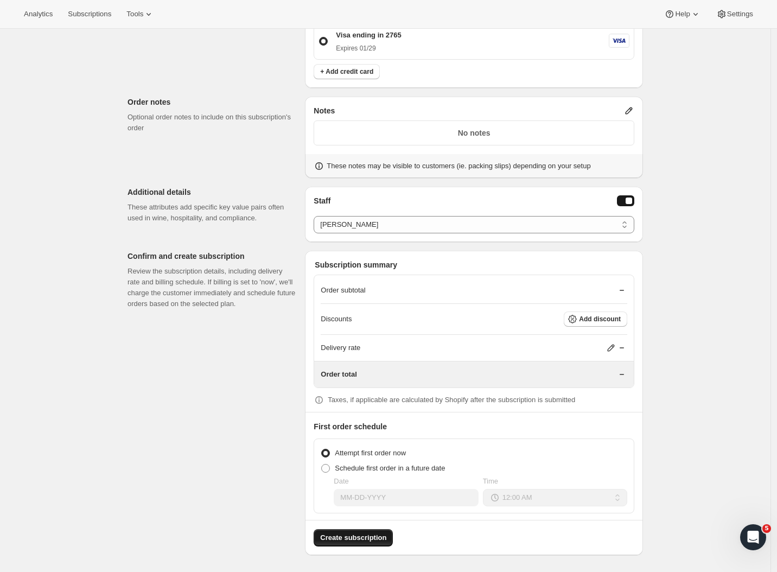
click at [342, 539] on span "Create subscription" at bounding box center [353, 538] width 66 height 11
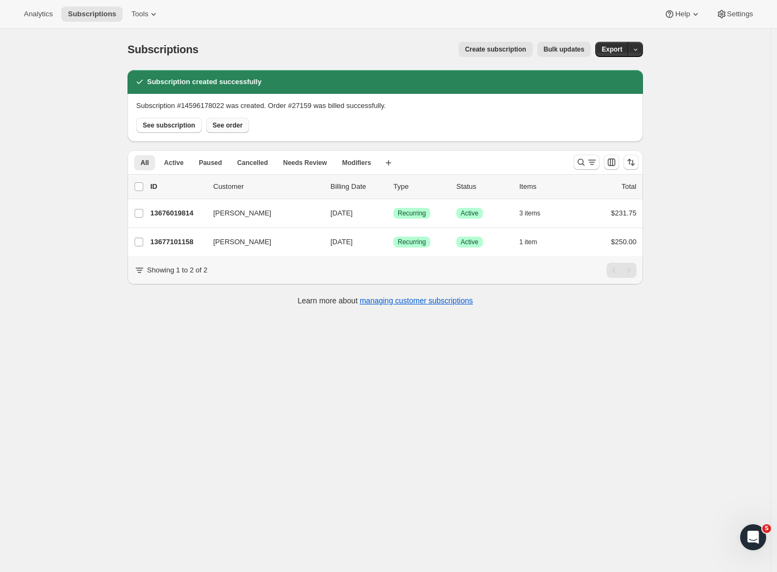
click at [235, 124] on span "See order" at bounding box center [228, 125] width 30 height 9
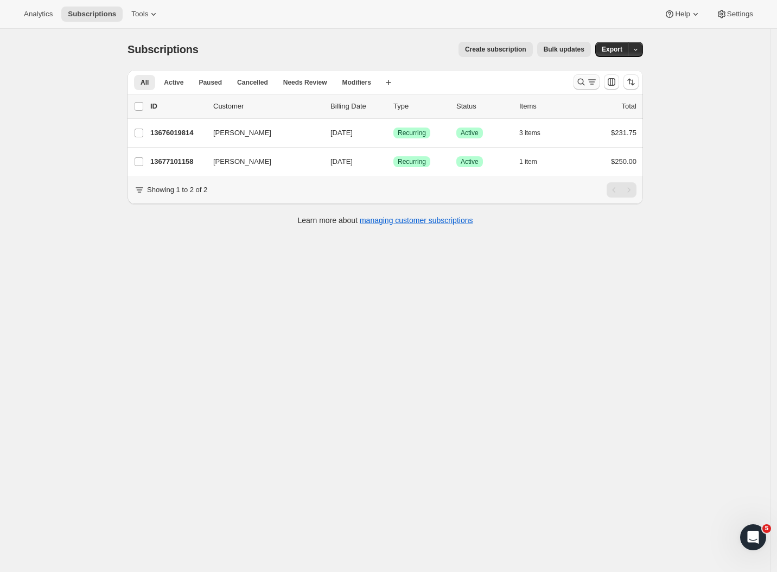
click at [591, 80] on icon "Search and filter results" at bounding box center [592, 82] width 11 height 11
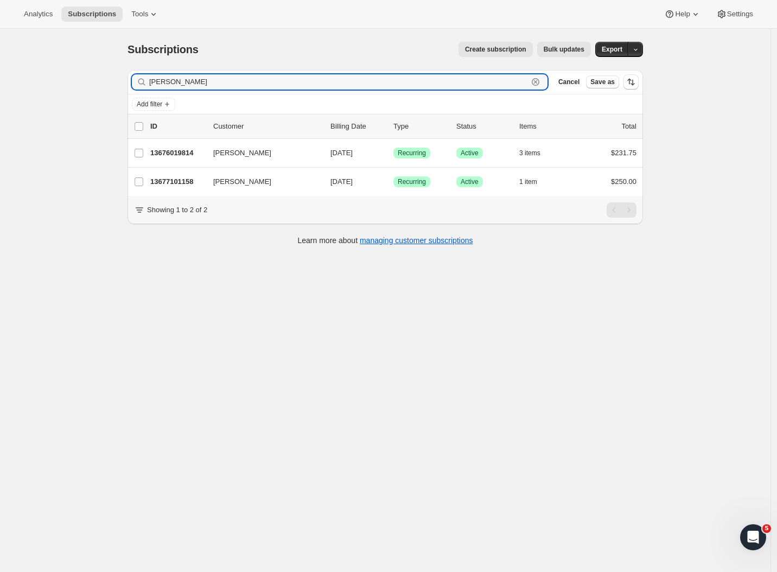
drag, startPoint x: 162, startPoint y: 83, endPoint x: 123, endPoint y: 84, distance: 39.1
click at [123, 84] on div "Filter subscribers [PERSON_NAME] Clear Cancel Save as Add filter 0 selected Upd…" at bounding box center [381, 158] width 524 height 195
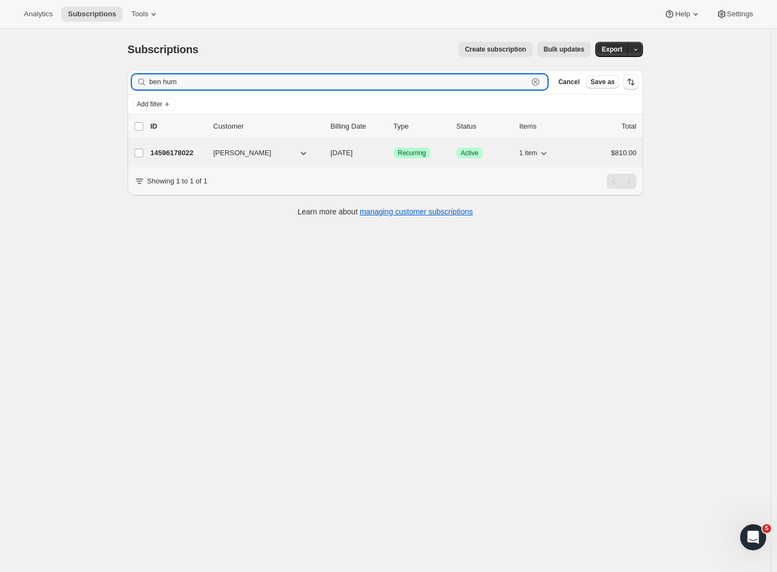
type input "ben hum"
click at [183, 150] on p "14596178022" at bounding box center [177, 153] width 54 height 11
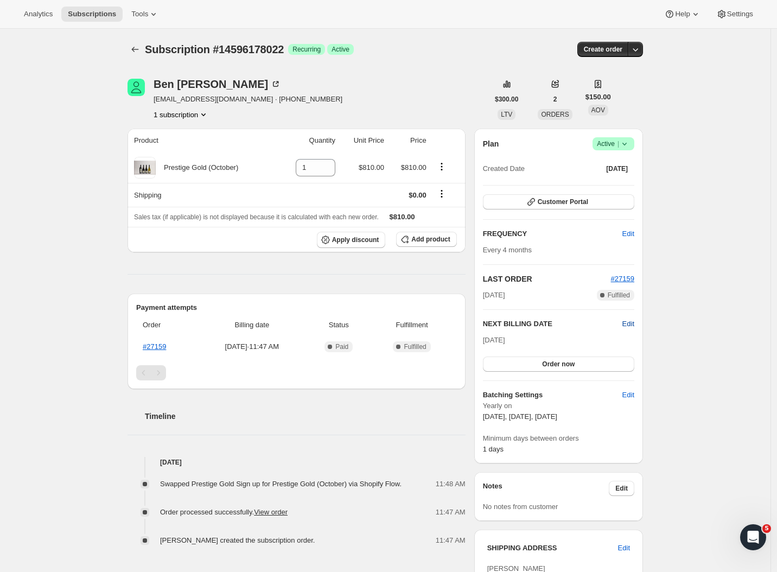
click at [632, 321] on span "Edit" at bounding box center [629, 324] width 12 height 11
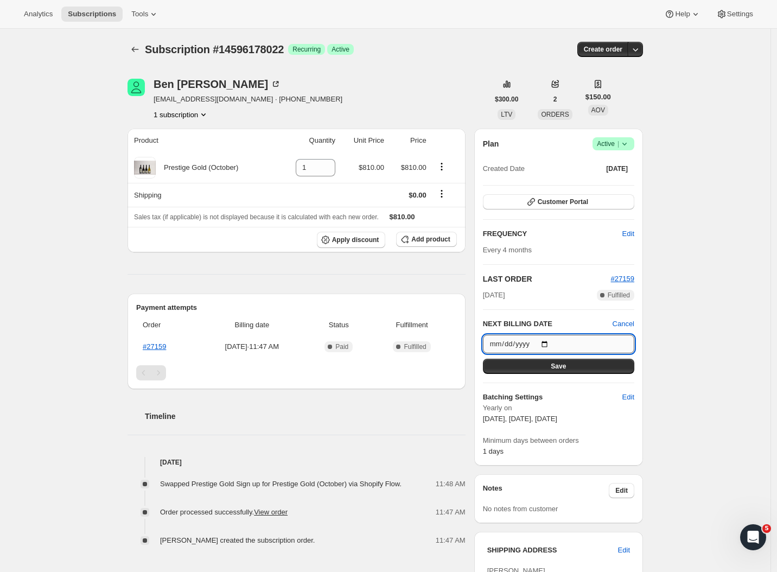
click at [593, 336] on input "2026-02-05" at bounding box center [558, 344] width 151 height 18
type input "2025-10-05"
click at [598, 369] on button "Save" at bounding box center [558, 366] width 151 height 15
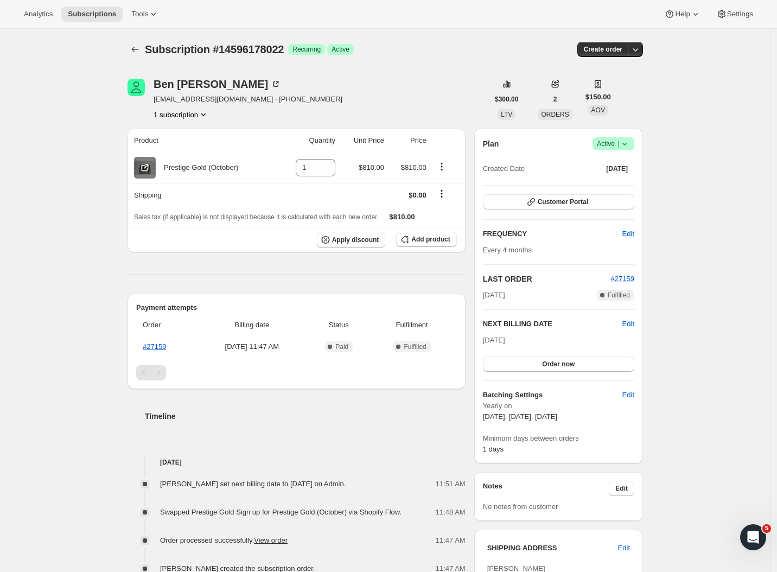
drag, startPoint x: 96, startPoint y: 200, endPoint x: 151, endPoint y: 173, distance: 61.2
click at [97, 200] on div "Subscription #14596178022. This page is ready Subscription #14596178022 Success…" at bounding box center [385, 448] width 771 height 839
click at [615, 50] on span "Create order" at bounding box center [603, 49] width 39 height 9
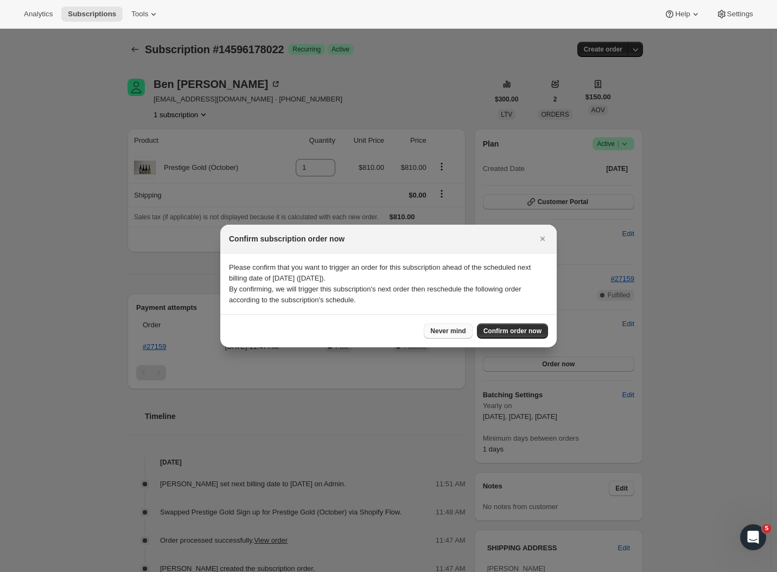
click at [441, 328] on span "Never mind" at bounding box center [447, 331] width 35 height 9
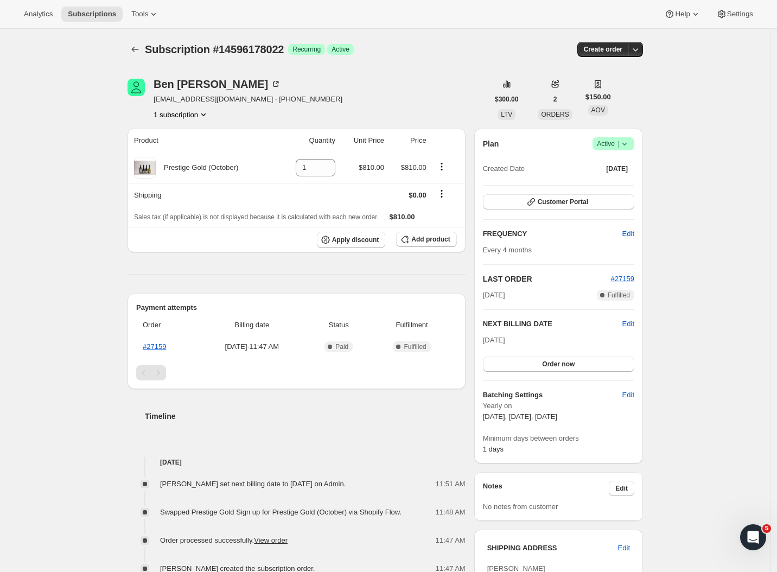
click at [634, 41] on div "Subscription #14596178022. This page is ready Subscription #14596178022 Success…" at bounding box center [386, 49] width 516 height 41
click at [639, 46] on icon "button" at bounding box center [635, 49] width 11 height 11
click at [561, 85] on span "Create custom one-time order" at bounding box center [593, 90] width 94 height 11
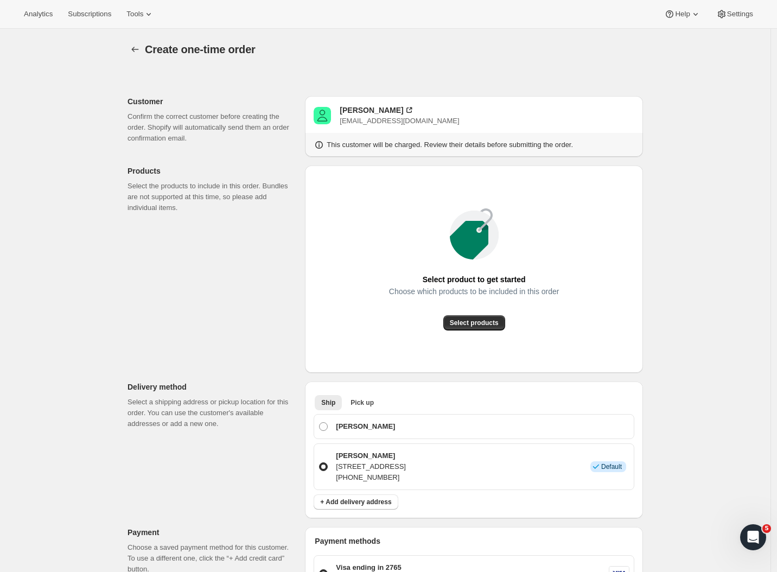
scroll to position [95, 0]
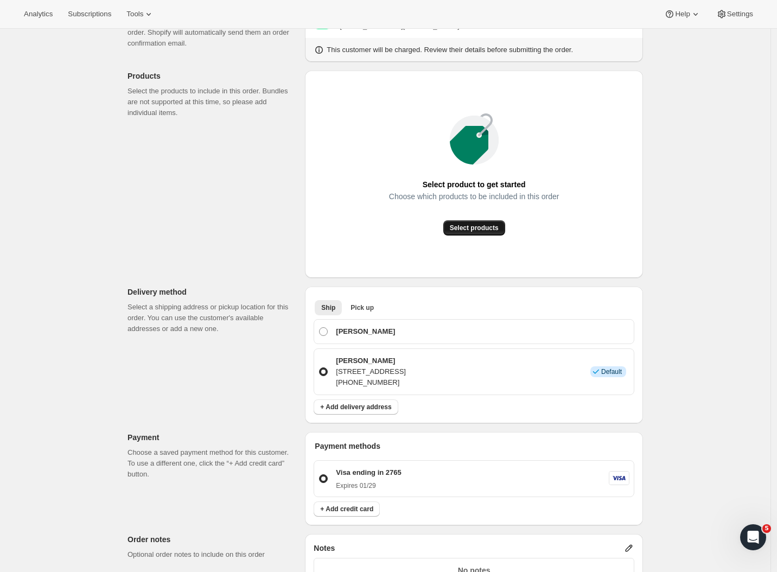
click at [465, 233] on button "Select products" at bounding box center [475, 227] width 62 height 15
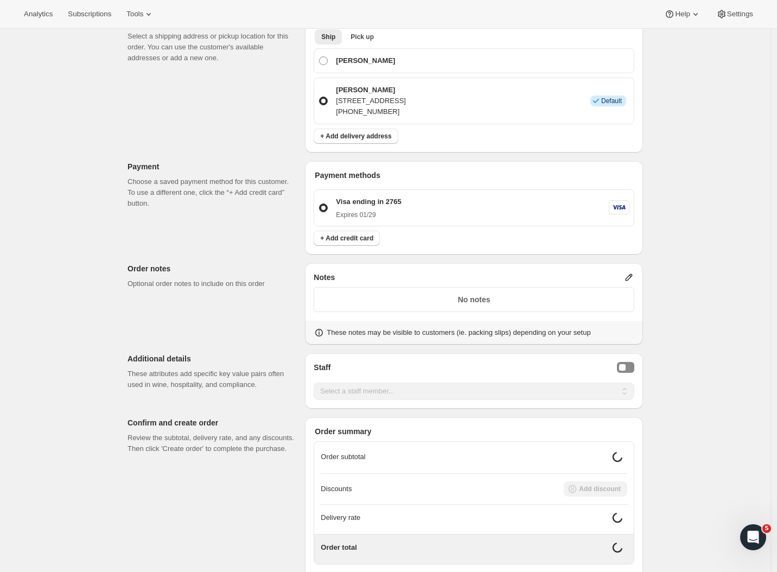
scroll to position [311, 0]
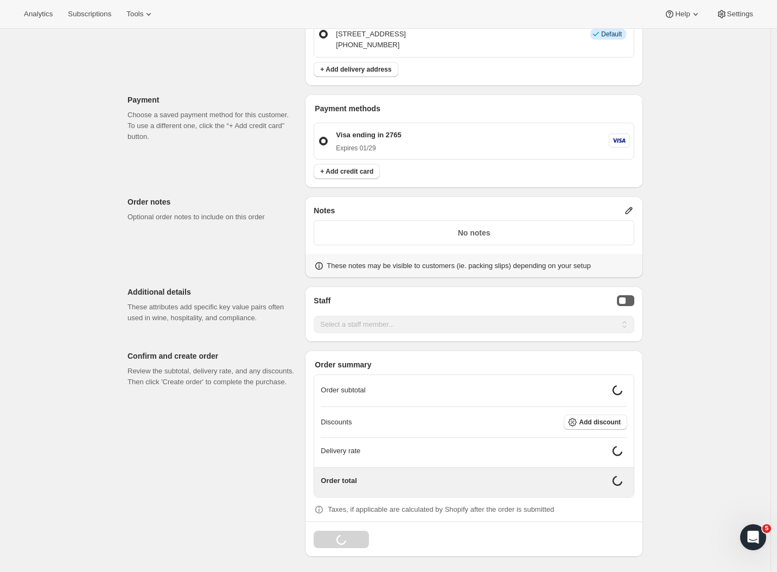
click at [635, 297] on button "Staff Selector" at bounding box center [625, 300] width 17 height 11
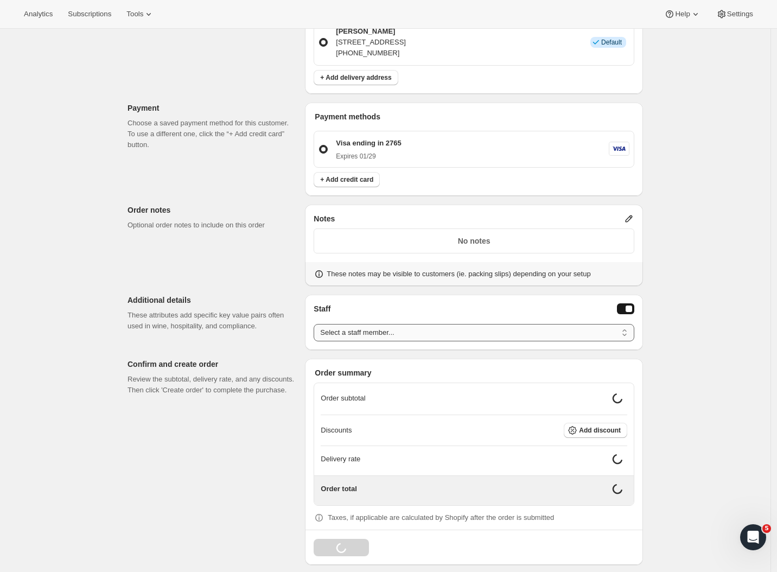
select select "associate-0"
click at [724, 304] on div "Create one-time order. This page is ready Create one-time order Customer Confir…" at bounding box center [385, 154] width 771 height 857
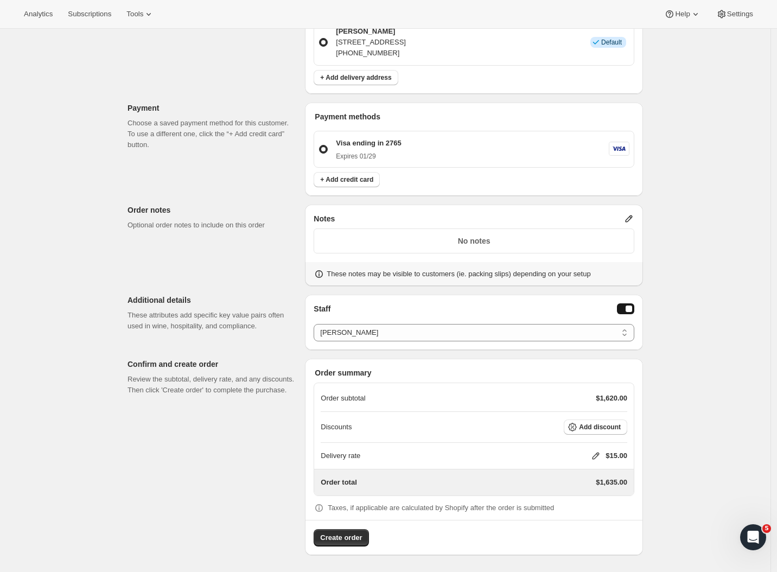
click at [597, 456] on icon at bounding box center [596, 456] width 11 height 11
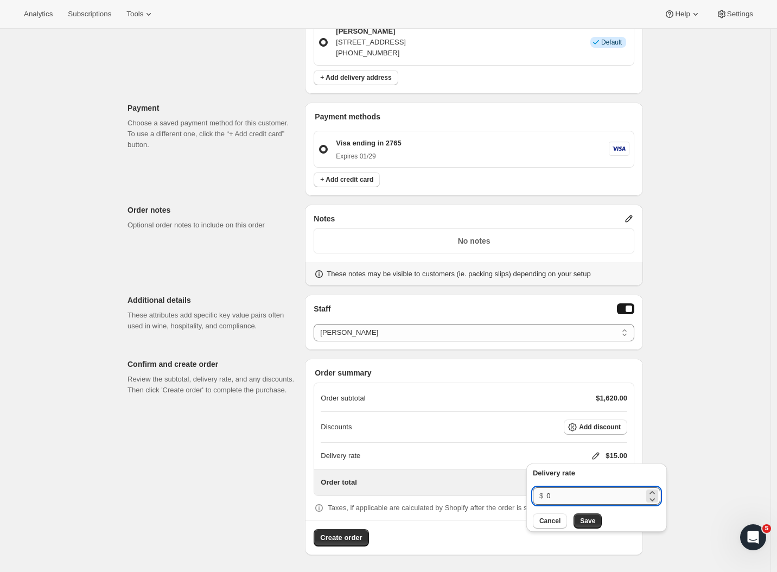
click at [570, 496] on input "0" at bounding box center [596, 495] width 98 height 17
click at [584, 524] on span "Save" at bounding box center [587, 521] width 15 height 9
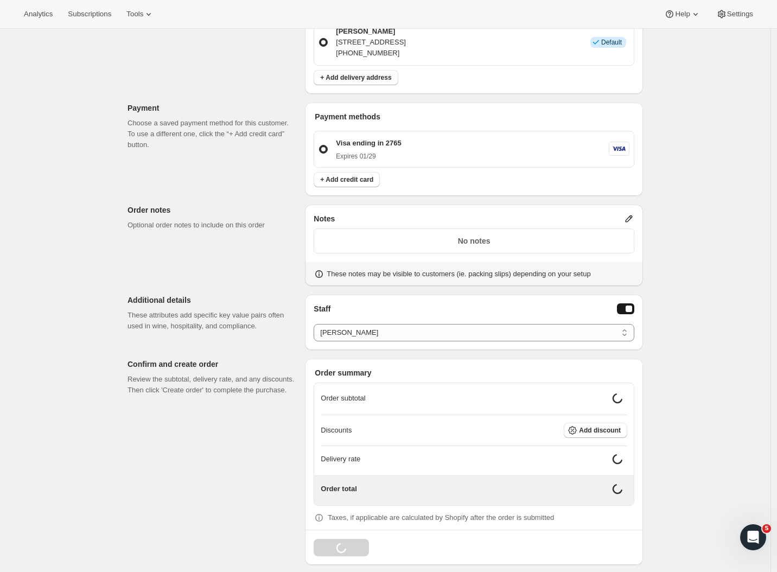
click at [693, 458] on div "Create one-time order. This page is ready Create one-time order Customer Confir…" at bounding box center [385, 154] width 771 height 857
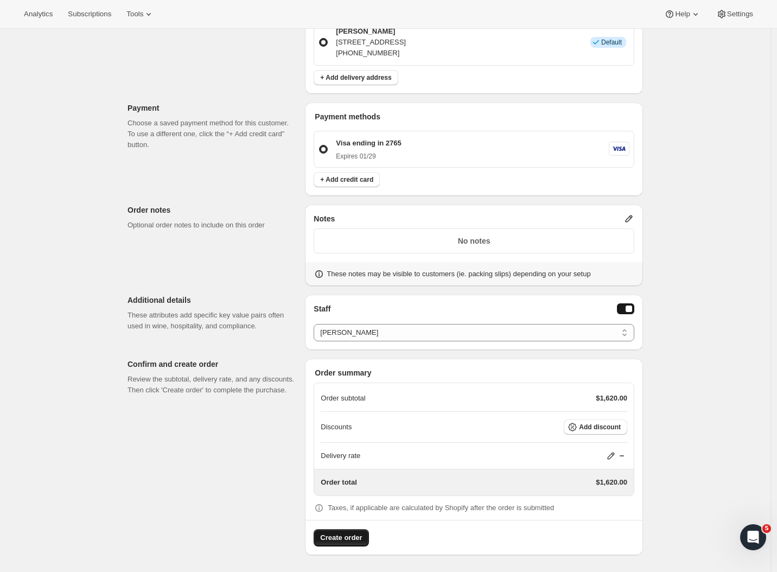
click at [336, 540] on span "Create order" at bounding box center [341, 538] width 42 height 11
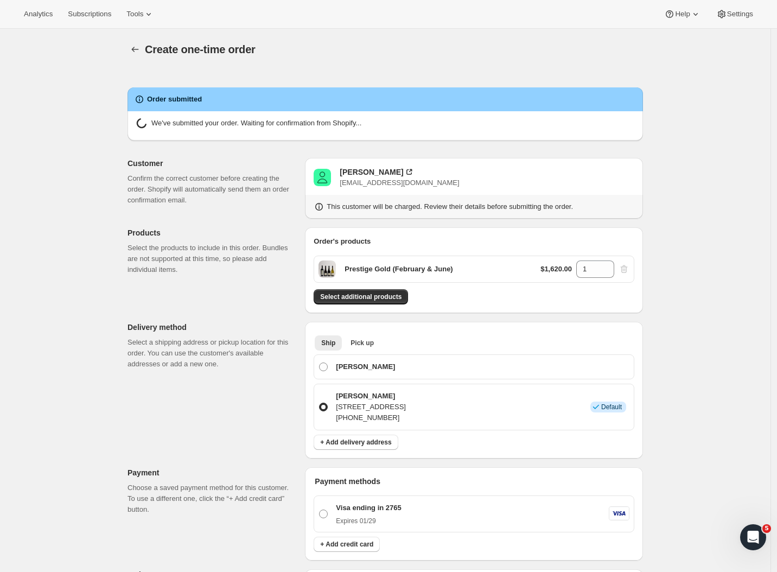
radio input "true"
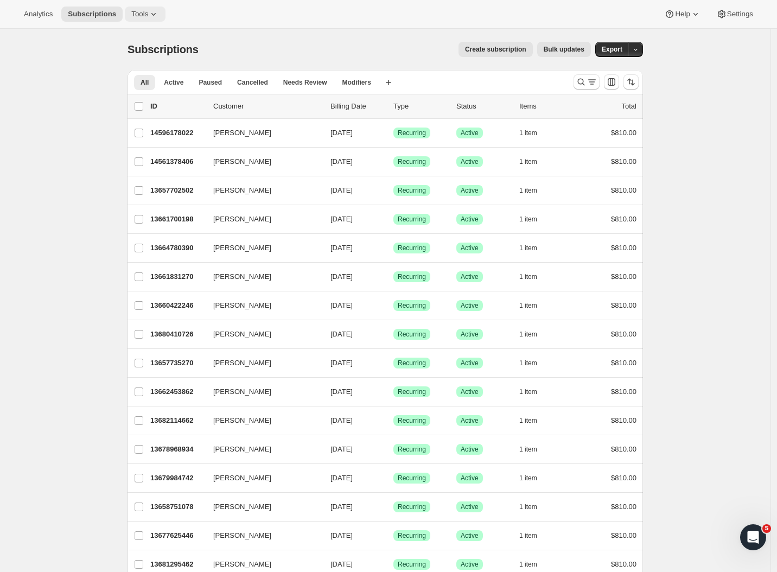
click at [148, 12] on icon at bounding box center [153, 14] width 11 height 11
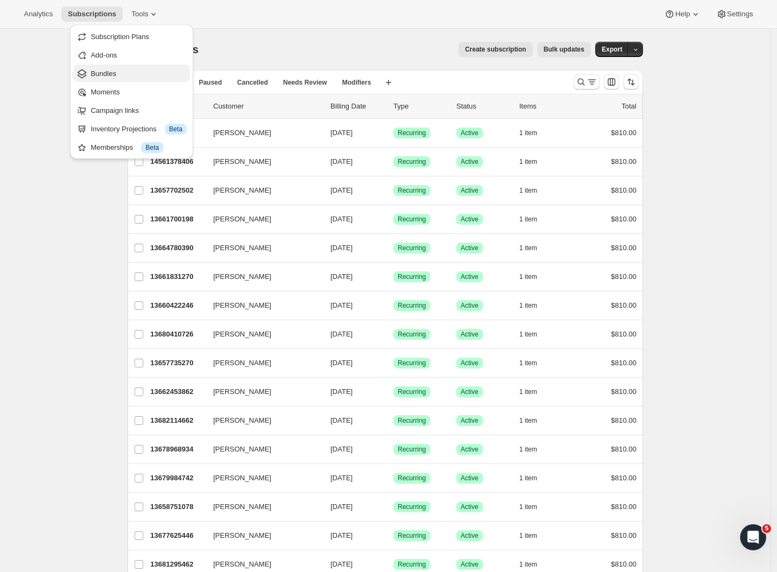
click at [123, 74] on span "Bundles" at bounding box center [139, 73] width 96 height 11
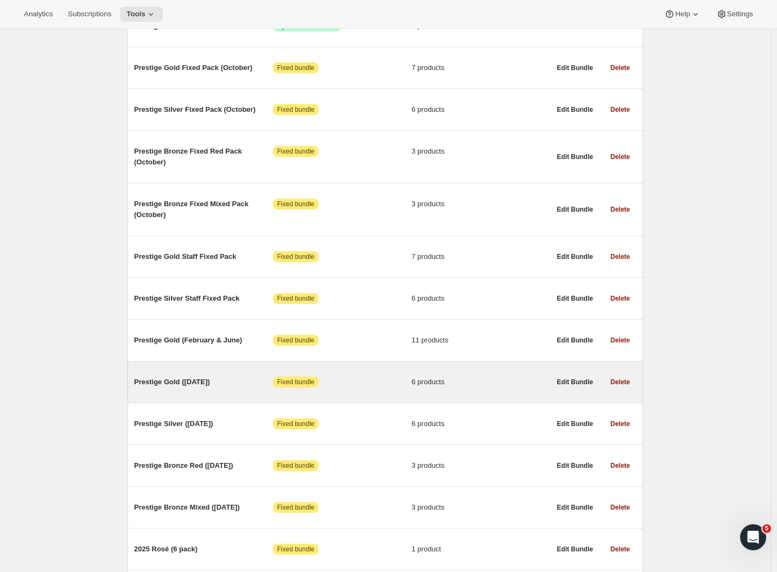
scroll to position [480, 0]
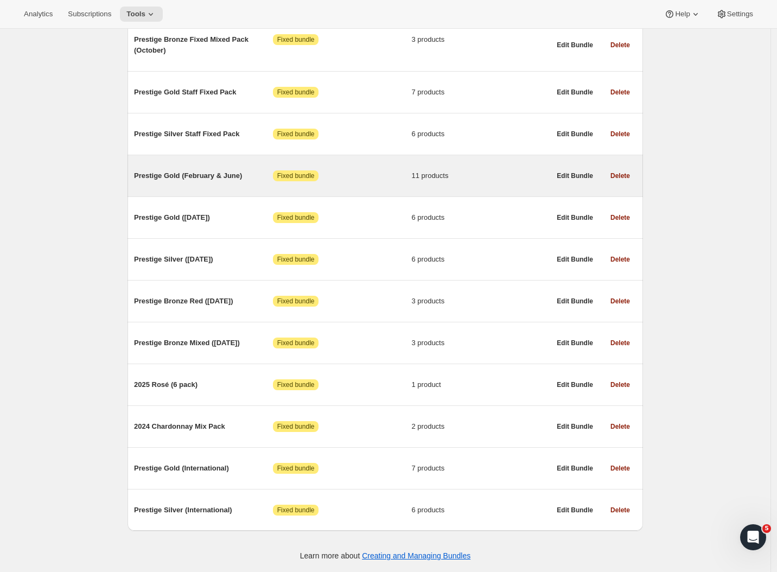
click at [180, 170] on span "Prestige Gold (February & June)" at bounding box center [203, 175] width 139 height 11
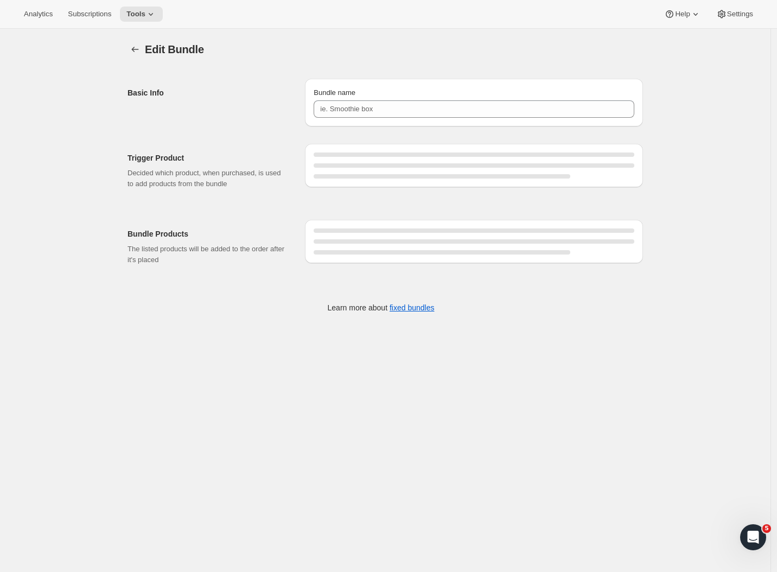
type input "Prestige Gold (February & June)"
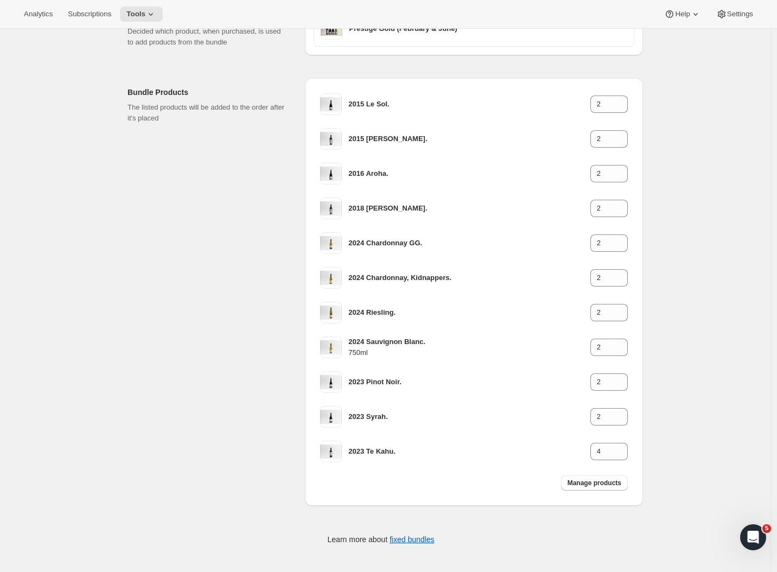
scroll to position [125, 0]
